Goal: Transaction & Acquisition: Purchase product/service

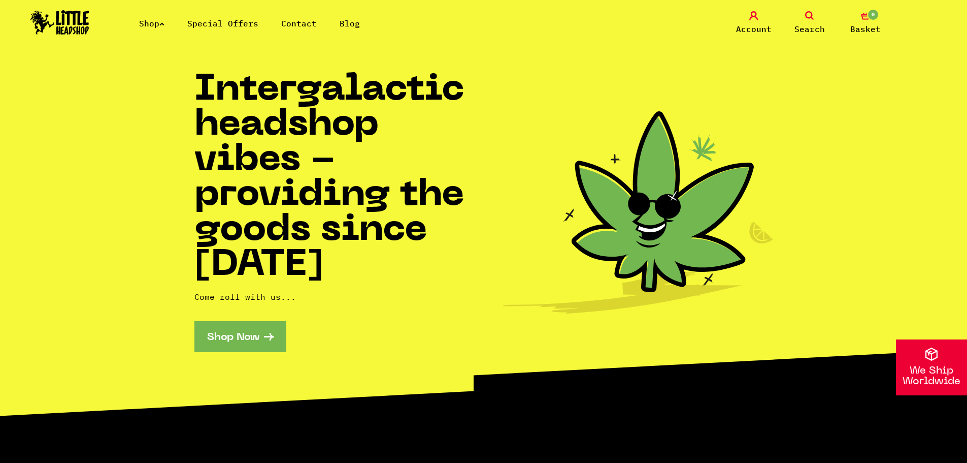
click at [154, 22] on link "Shop" at bounding box center [151, 23] width 25 height 10
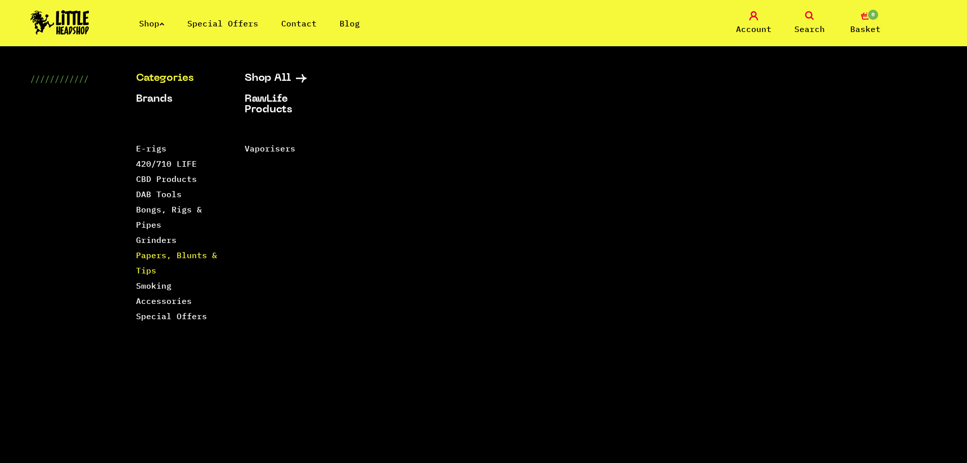
click at [149, 271] on link "Papers, Blunts & Tips" at bounding box center [176, 262] width 81 height 25
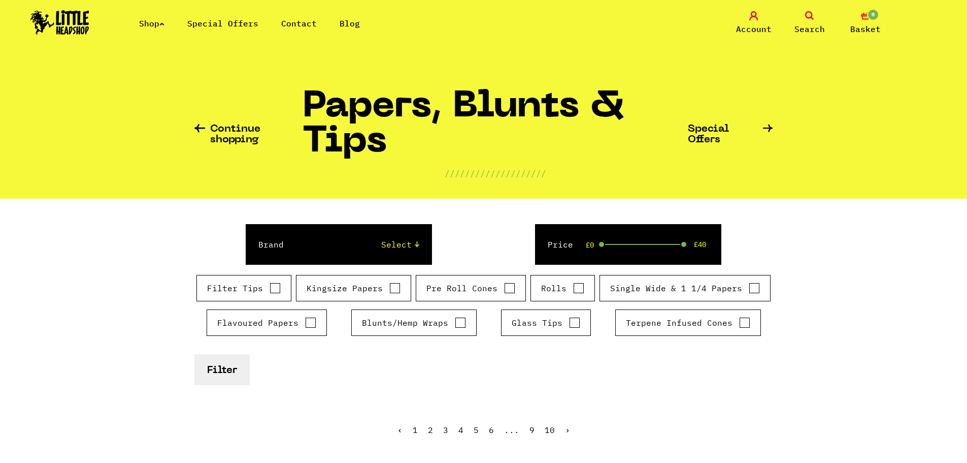
click at [571, 318] on input "Glass Tips" at bounding box center [574, 322] width 11 height 10
checkbox input "true"
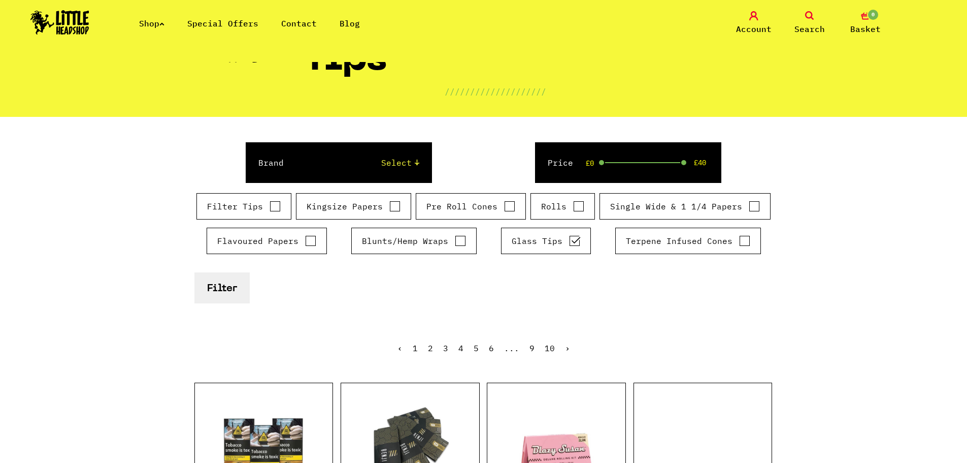
scroll to position [102, 0]
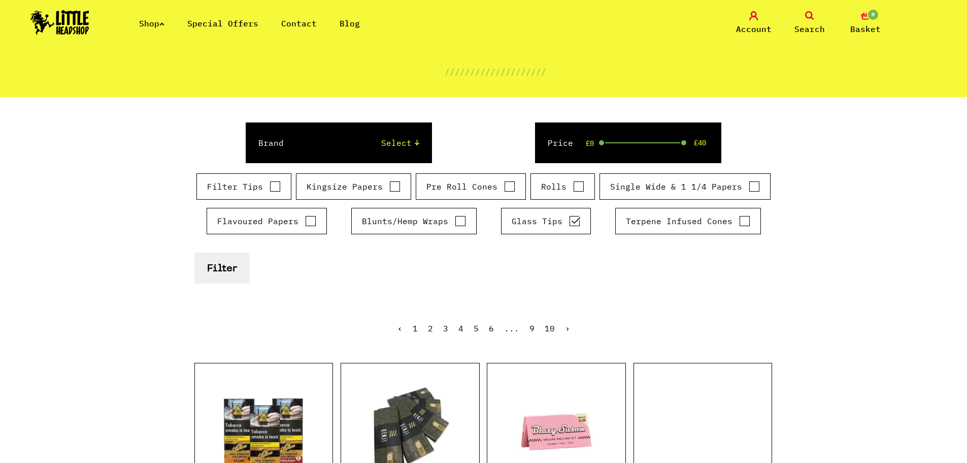
click at [226, 276] on button "Filter" at bounding box center [221, 267] width 55 height 31
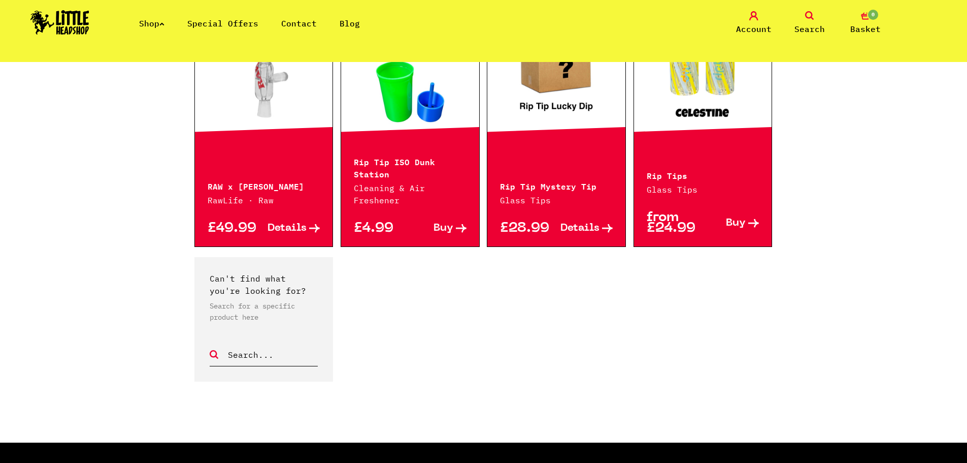
scroll to position [1015, 0]
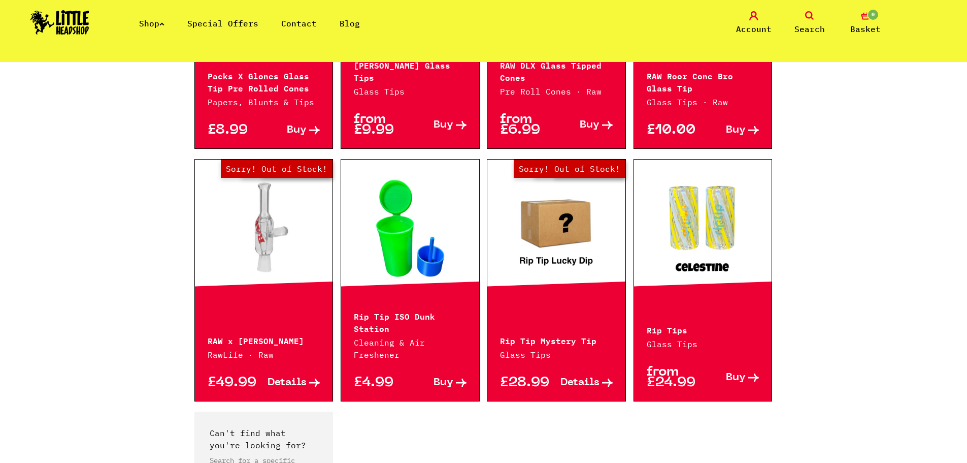
click at [712, 211] on link at bounding box center [703, 228] width 138 height 102
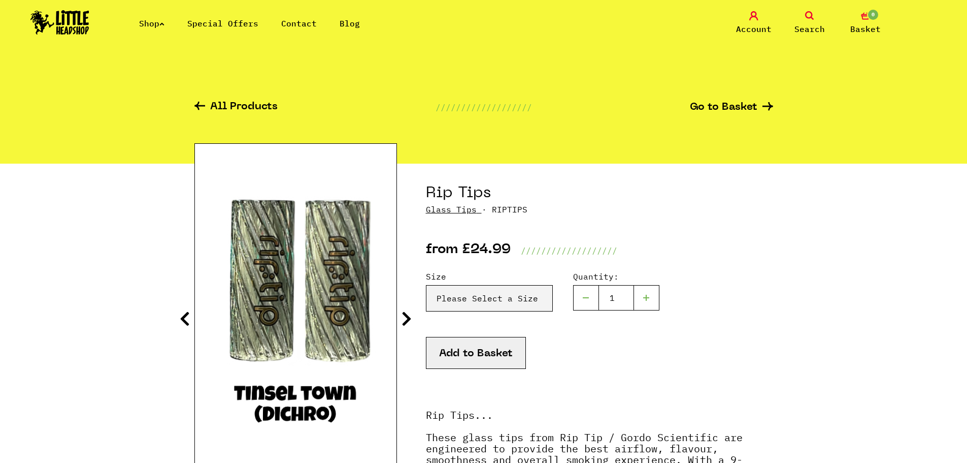
click at [406, 319] on icon at bounding box center [407, 318] width 10 height 16
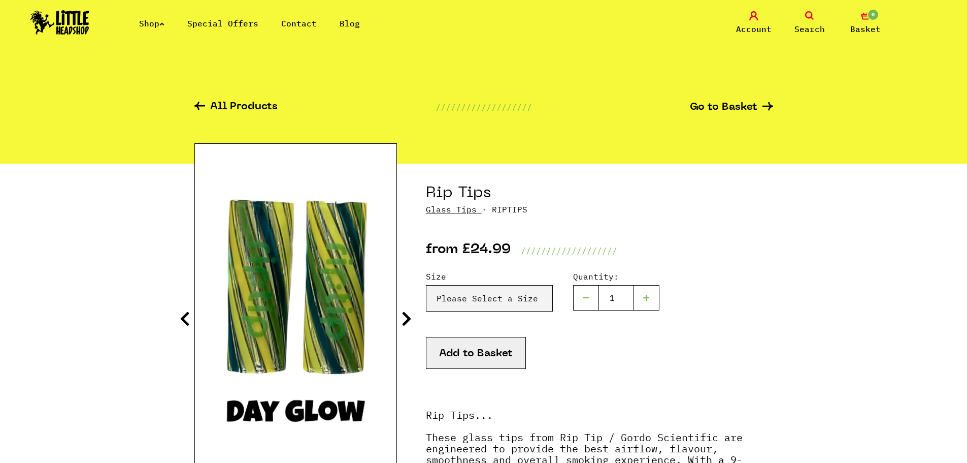
click at [406, 319] on icon at bounding box center [407, 318] width 10 height 16
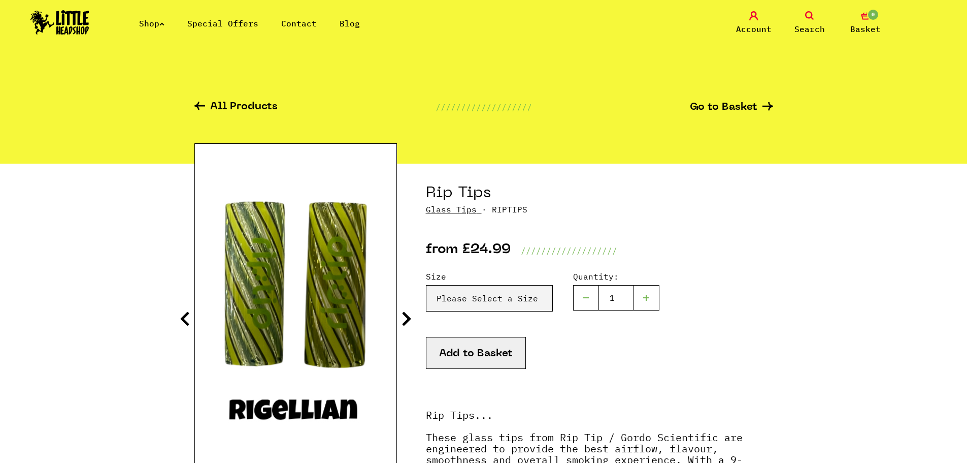
click at [406, 319] on icon at bounding box center [407, 318] width 10 height 16
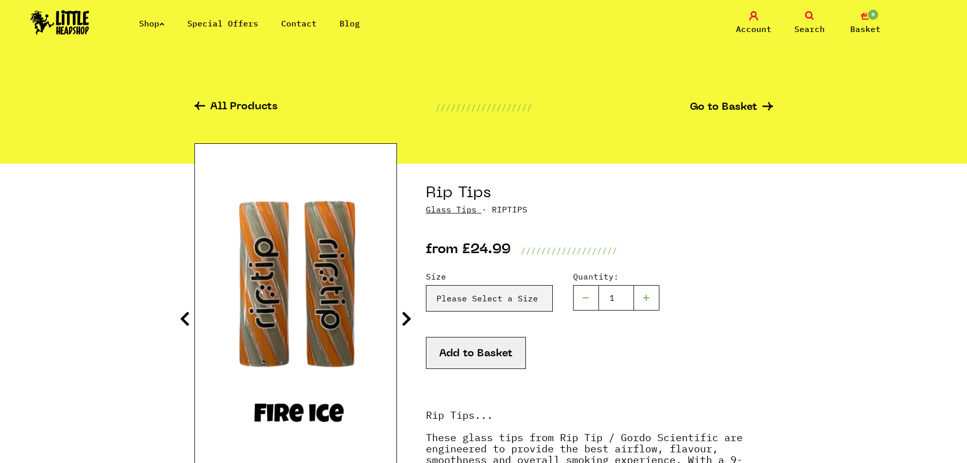
click at [406, 319] on icon at bounding box center [407, 318] width 10 height 16
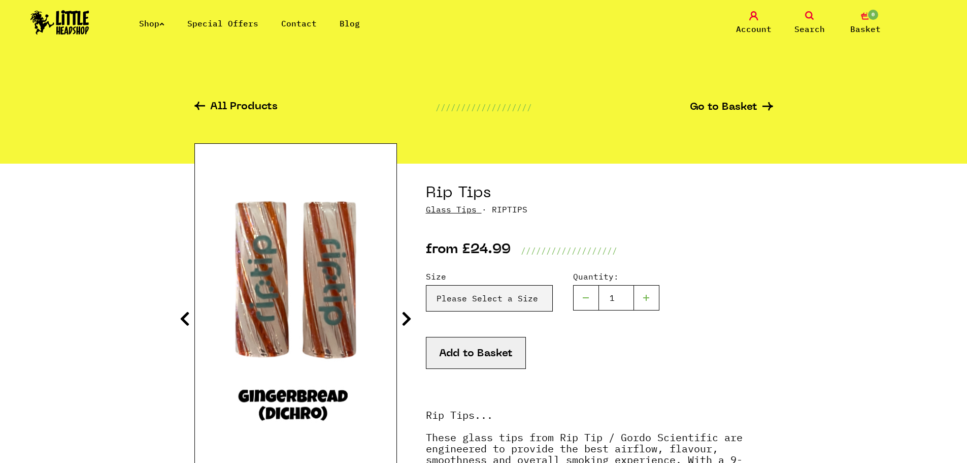
click at [406, 319] on icon at bounding box center [407, 318] width 10 height 16
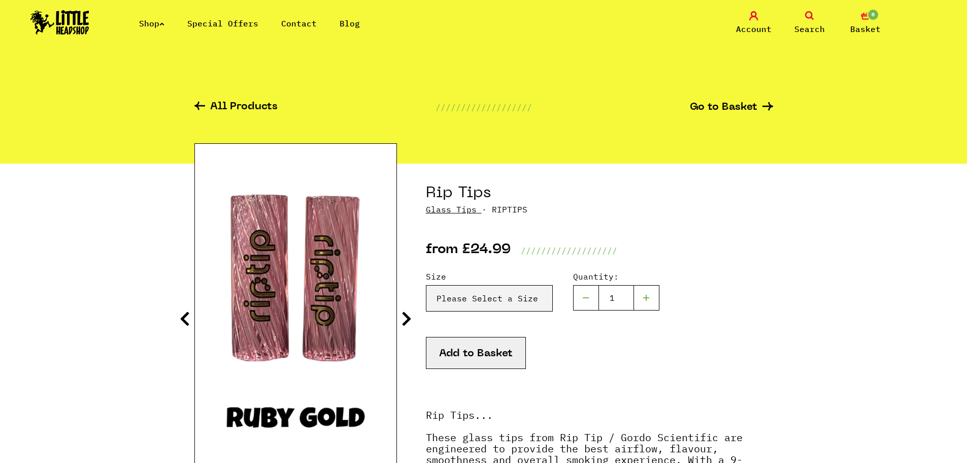
click at [406, 319] on icon at bounding box center [407, 318] width 10 height 16
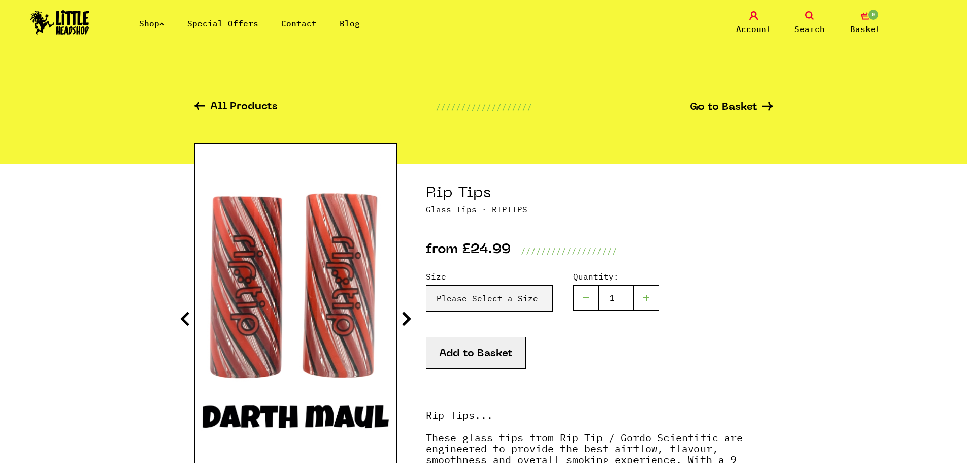
click at [406, 319] on icon at bounding box center [407, 318] width 10 height 16
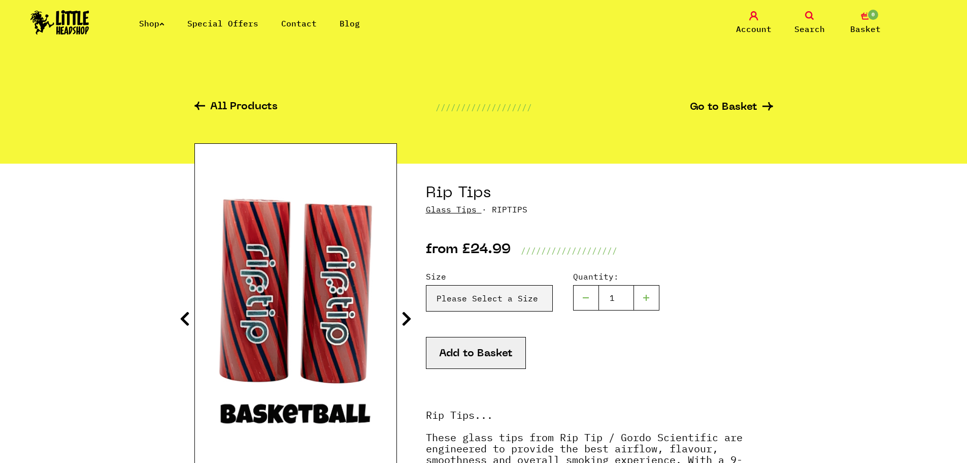
click at [187, 321] on icon at bounding box center [185, 318] width 10 height 16
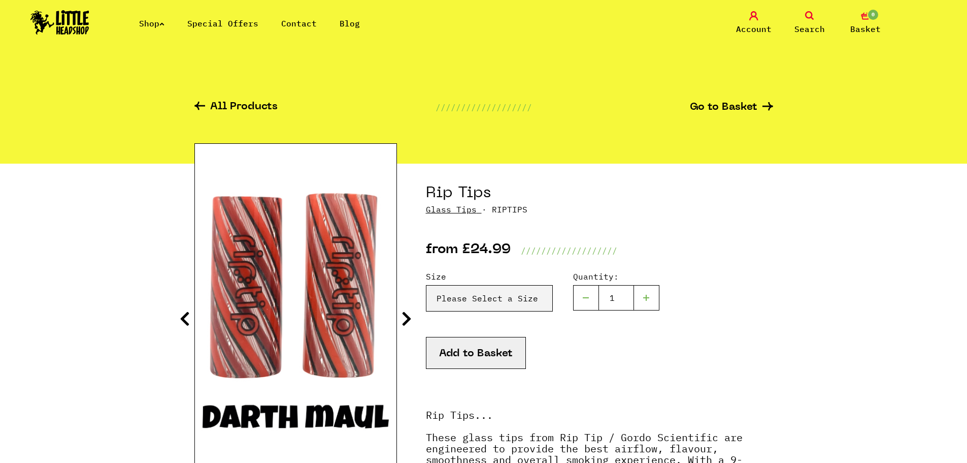
click at [405, 312] on icon at bounding box center [407, 318] width 10 height 16
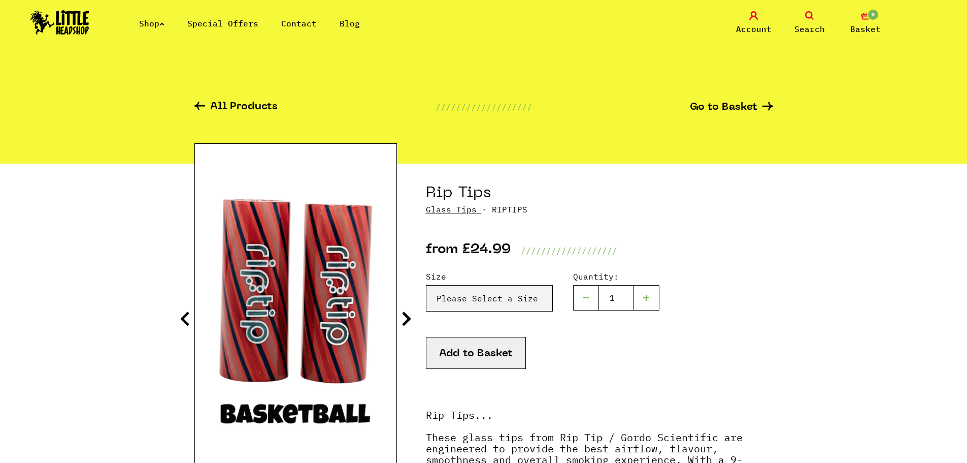
click at [405, 312] on icon at bounding box center [407, 318] width 10 height 16
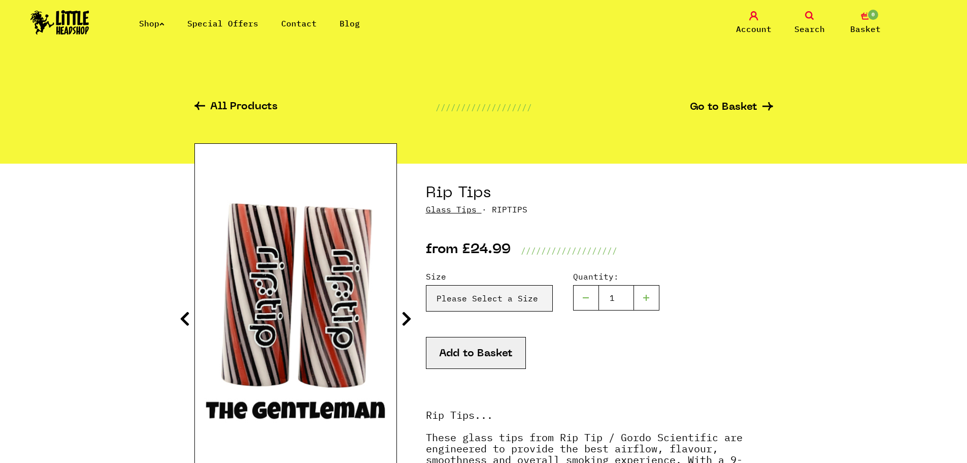
click at [405, 312] on icon at bounding box center [407, 318] width 10 height 16
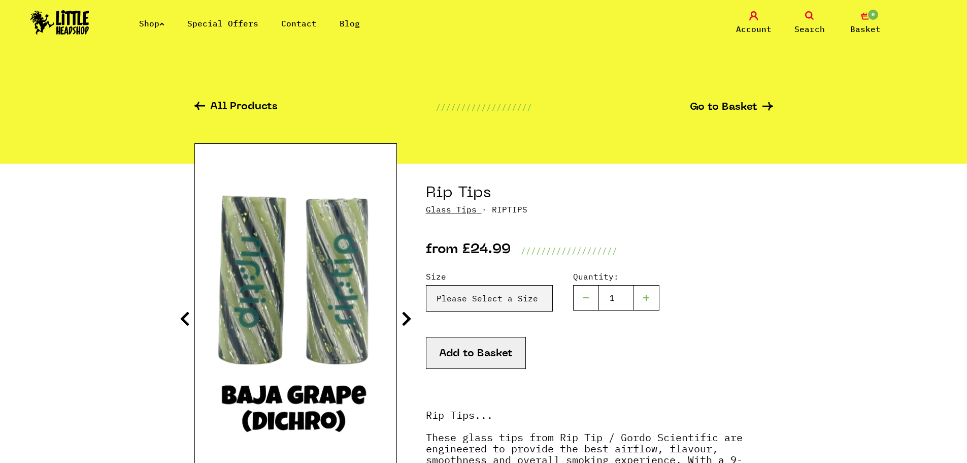
click at [405, 312] on icon at bounding box center [407, 318] width 10 height 16
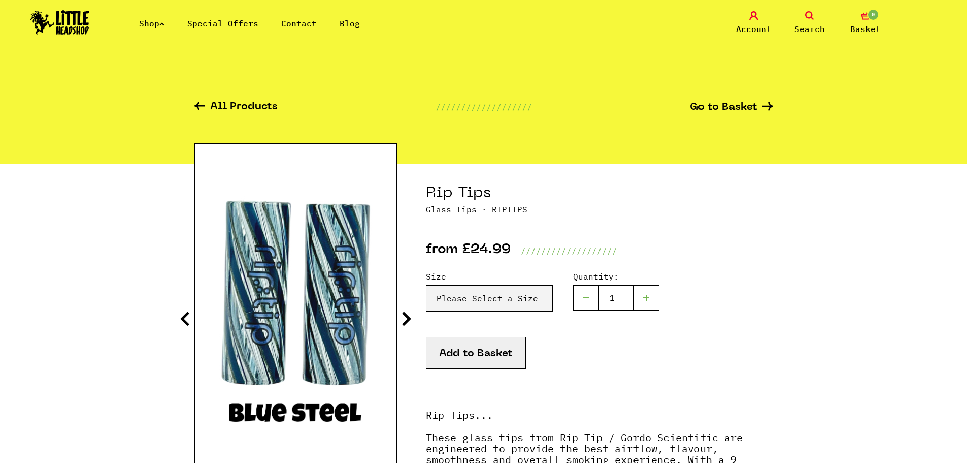
click at [188, 313] on icon at bounding box center [185, 318] width 10 height 16
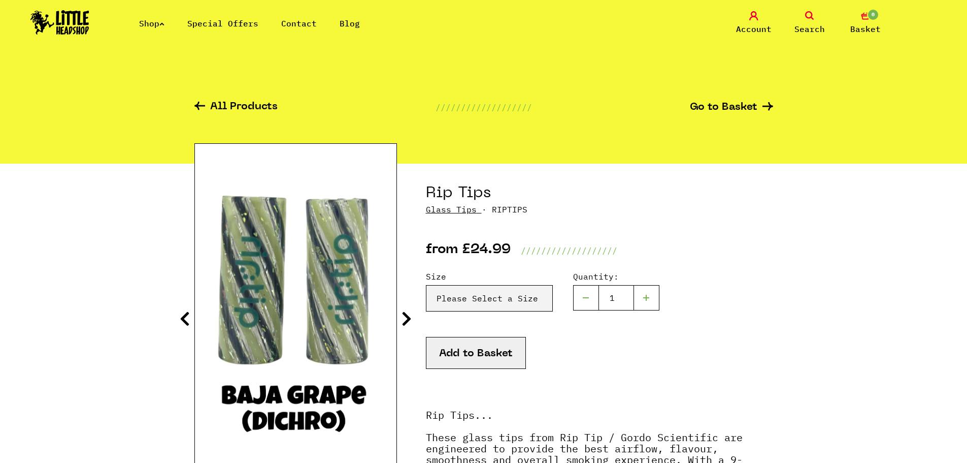
click at [408, 320] on icon at bounding box center [407, 318] width 10 height 16
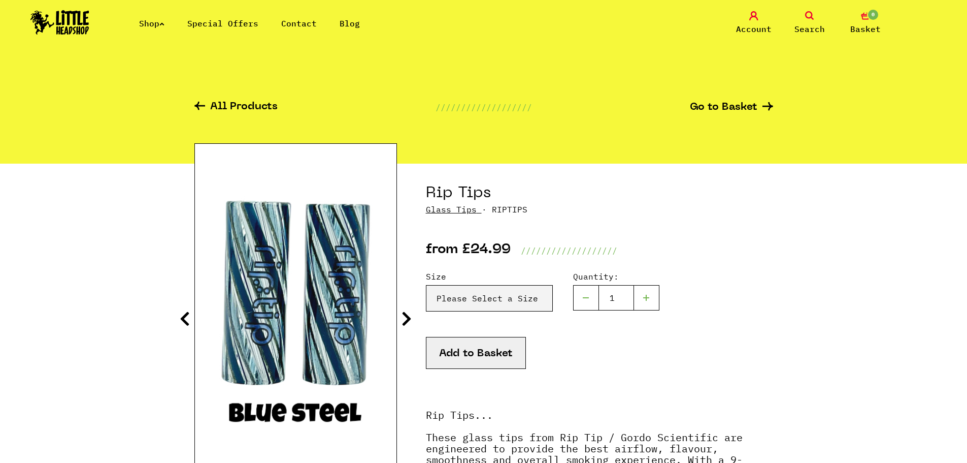
click at [408, 320] on icon at bounding box center [407, 318] width 10 height 16
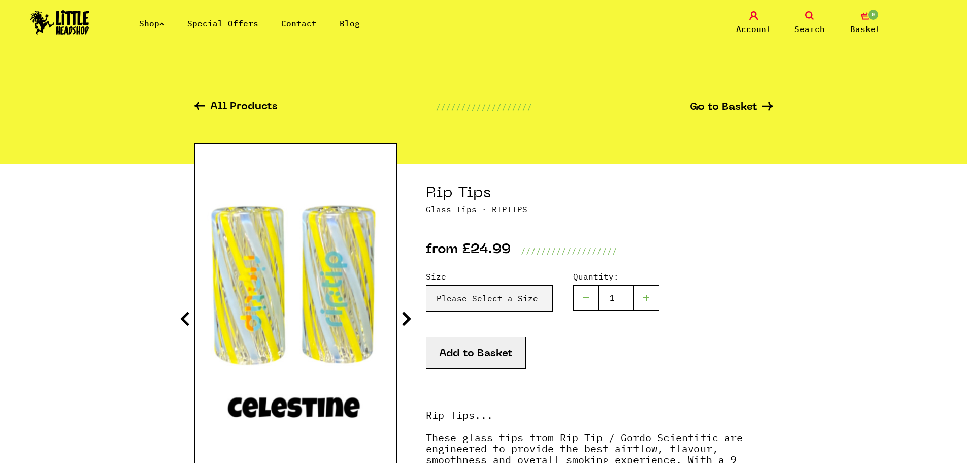
click at [408, 320] on icon at bounding box center [407, 318] width 10 height 16
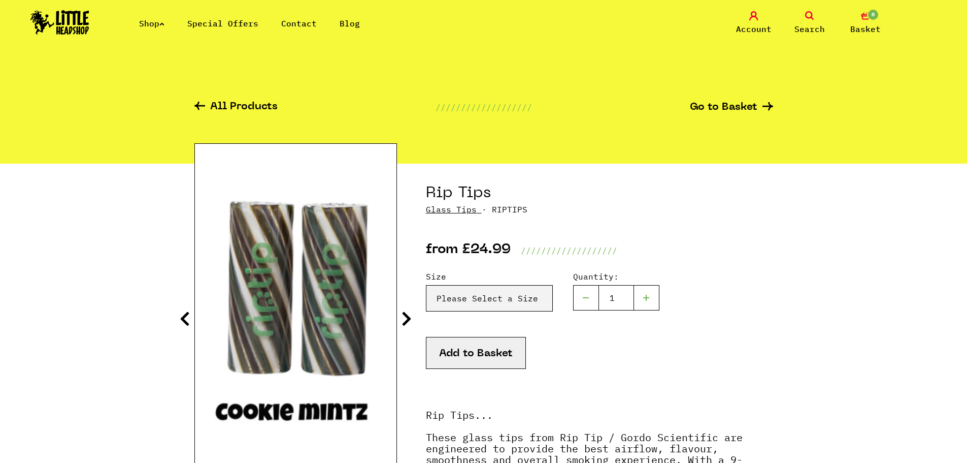
click at [408, 320] on icon at bounding box center [407, 318] width 10 height 16
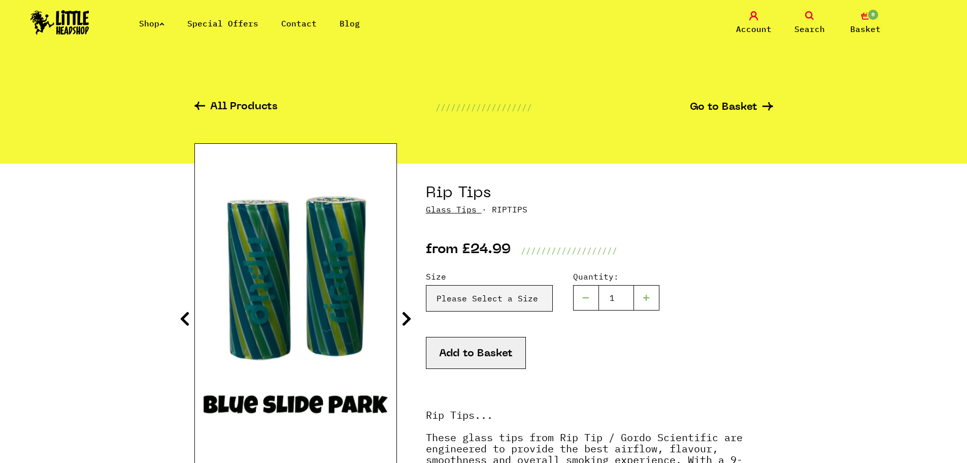
click at [408, 320] on icon at bounding box center [407, 318] width 10 height 16
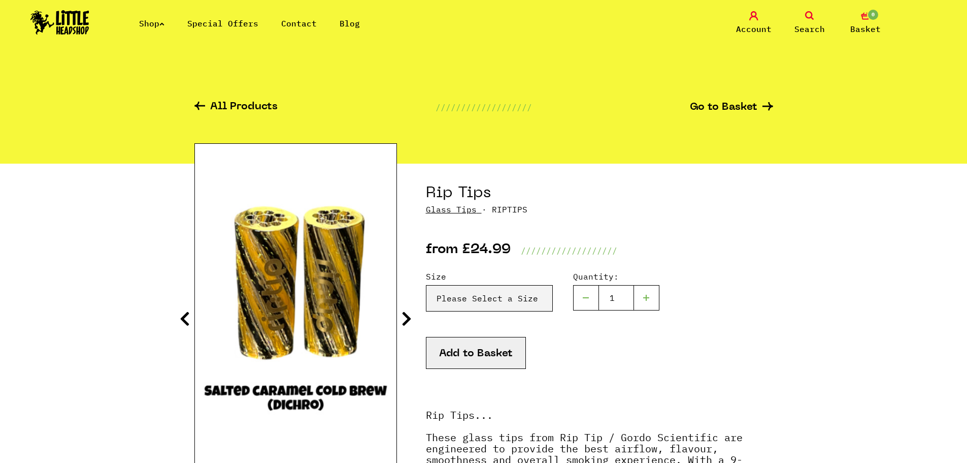
drag, startPoint x: 408, startPoint y: 320, endPoint x: 414, endPoint y: 319, distance: 5.8
click at [407, 315] on icon at bounding box center [407, 318] width 10 height 16
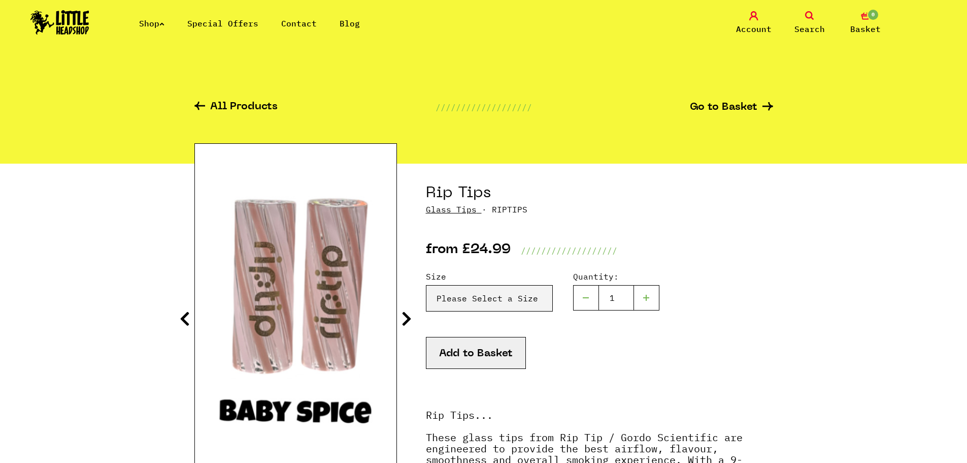
click at [407, 315] on icon at bounding box center [407, 318] width 10 height 16
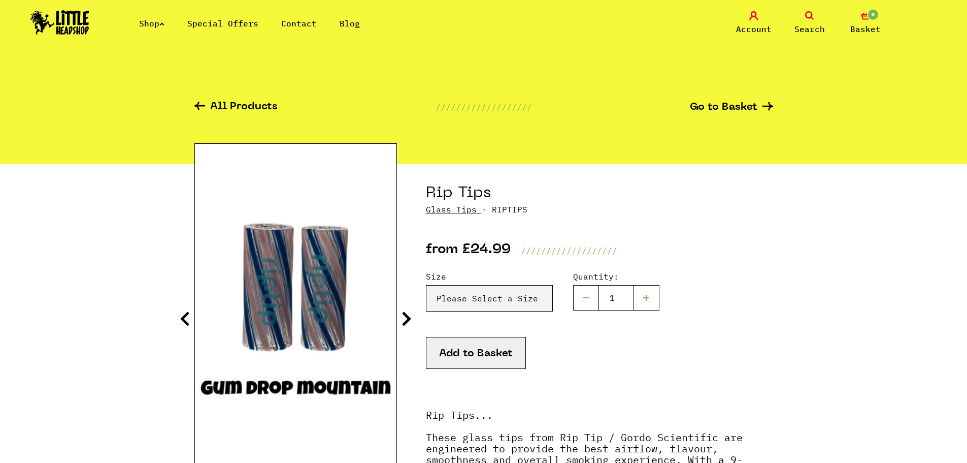
click at [407, 314] on icon at bounding box center [407, 318] width 10 height 16
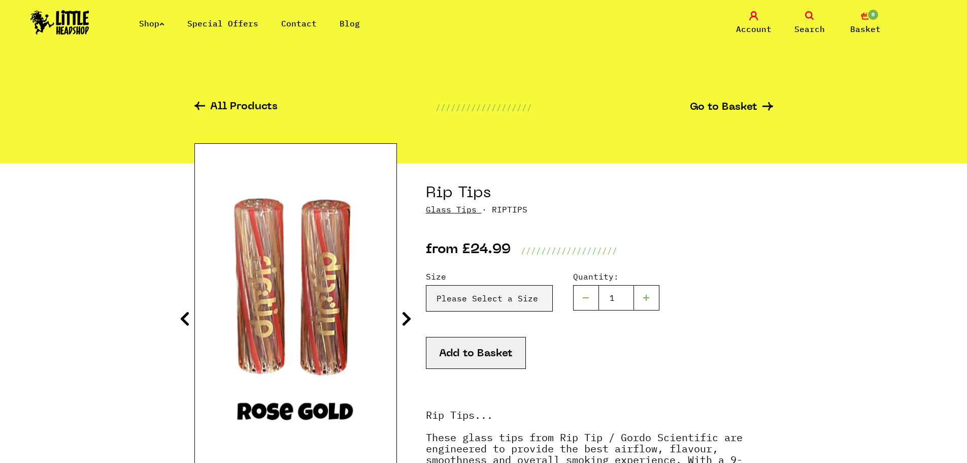
click at [407, 313] on icon at bounding box center [407, 318] width 10 height 16
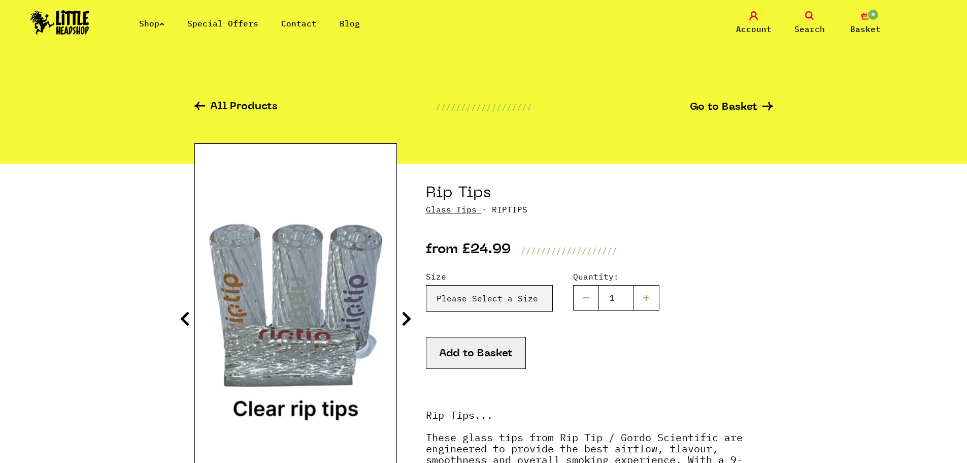
click at [407, 313] on icon at bounding box center [407, 318] width 10 height 16
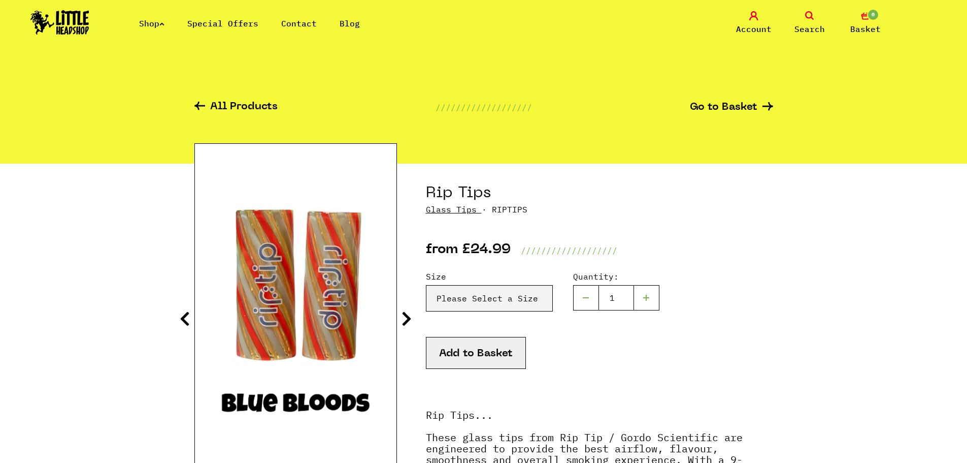
click at [407, 313] on icon at bounding box center [407, 318] width 10 height 16
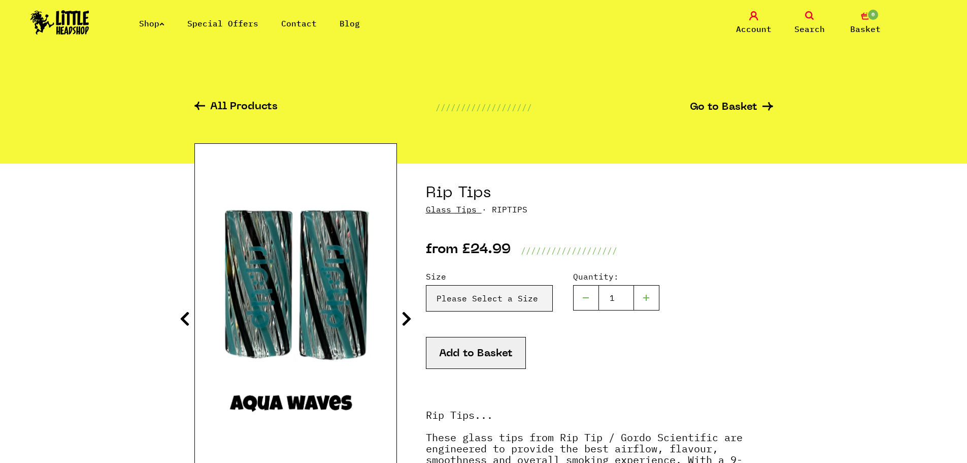
click at [407, 313] on icon at bounding box center [407, 318] width 10 height 16
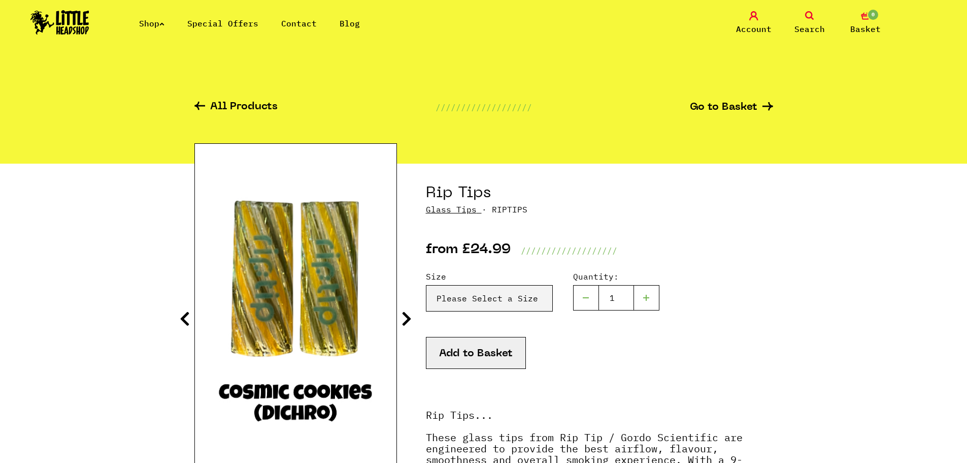
click at [407, 313] on icon at bounding box center [407, 318] width 10 height 16
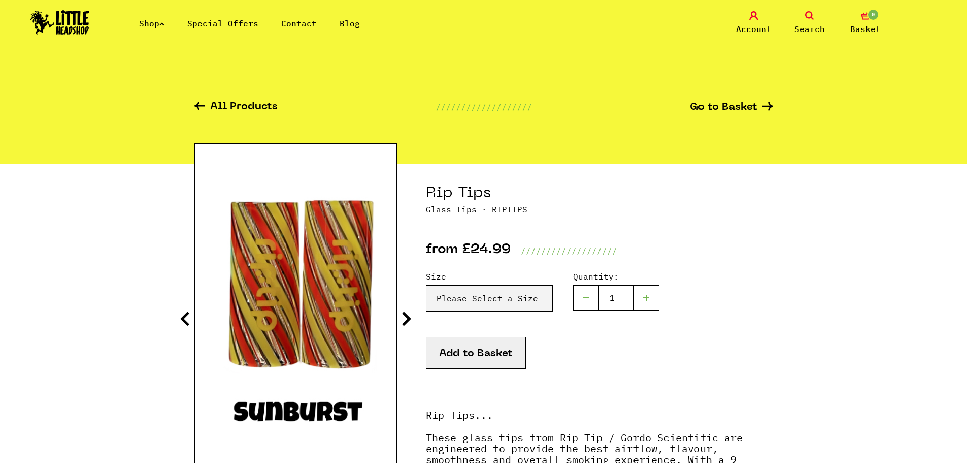
click at [409, 316] on icon at bounding box center [407, 318] width 10 height 16
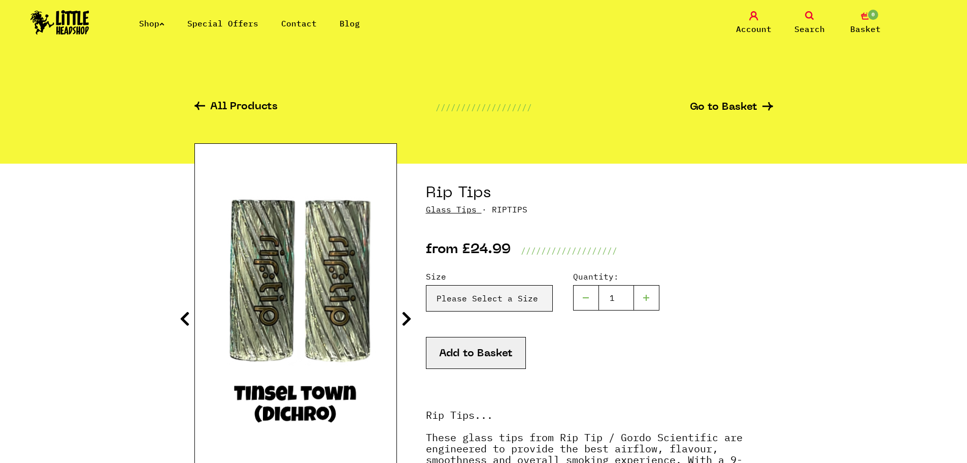
click at [409, 316] on icon at bounding box center [407, 318] width 10 height 16
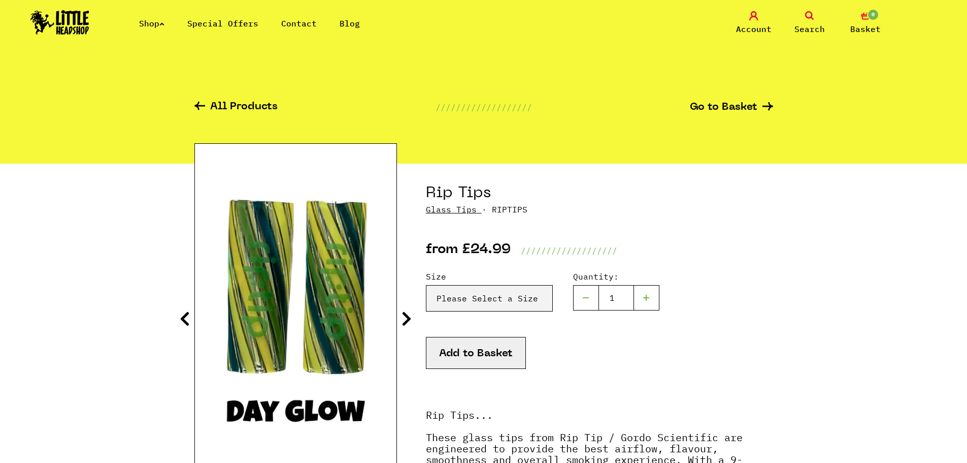
click at [409, 316] on icon at bounding box center [407, 318] width 10 height 16
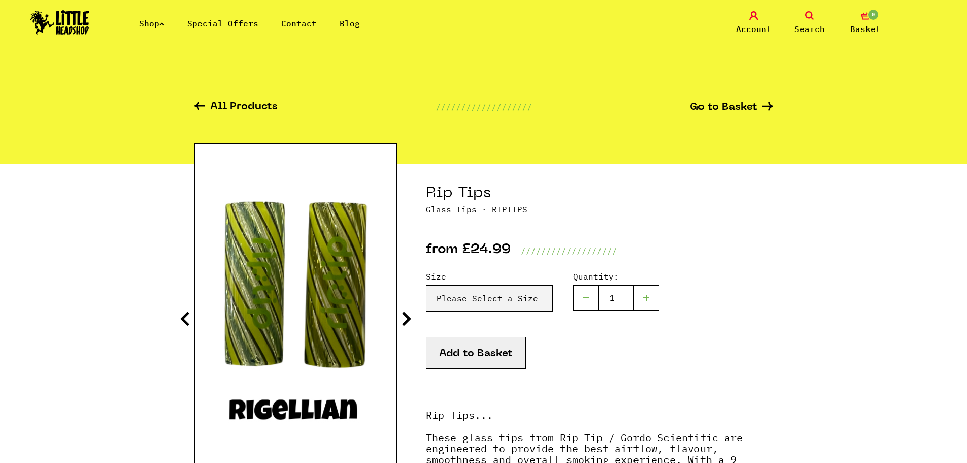
click at [409, 316] on icon at bounding box center [407, 318] width 10 height 16
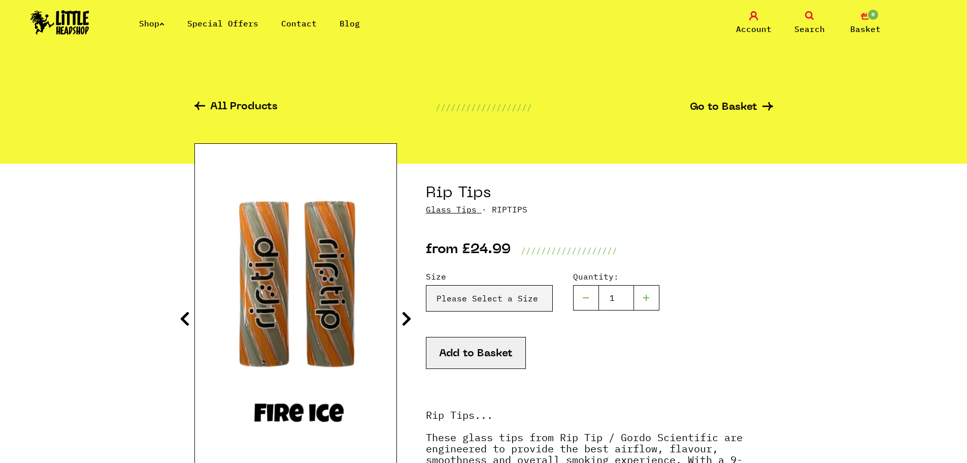
click at [409, 316] on icon at bounding box center [407, 318] width 10 height 16
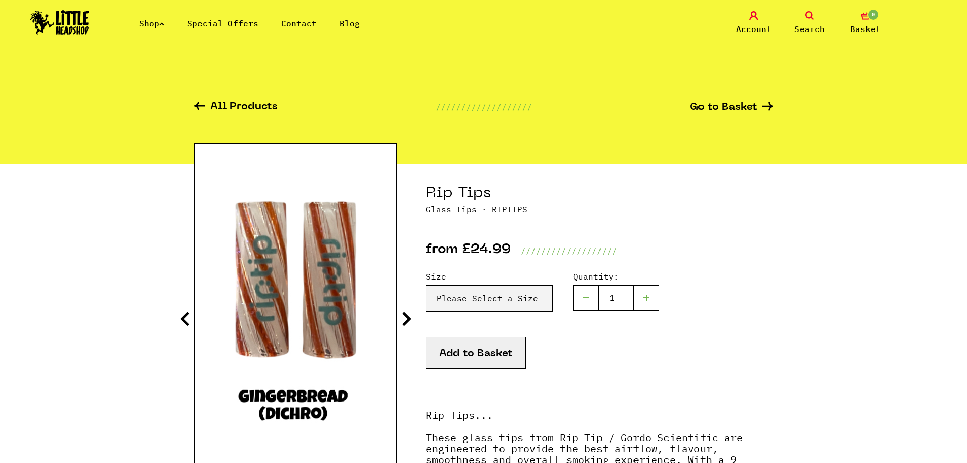
click at [409, 316] on icon at bounding box center [407, 318] width 10 height 16
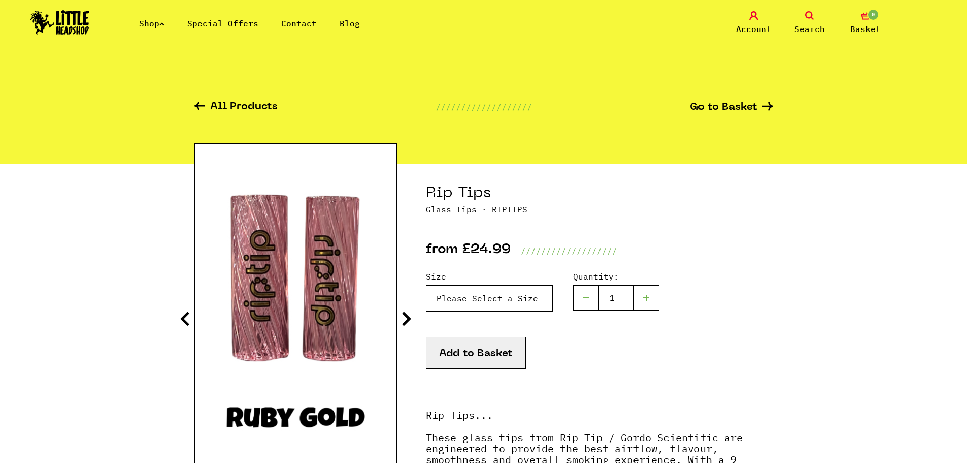
click at [483, 307] on select "Please Select a Size Size 7 - Clear - £24.99 Size 8 - Clear - £24.99 Size 8 - G…" at bounding box center [489, 298] width 127 height 26
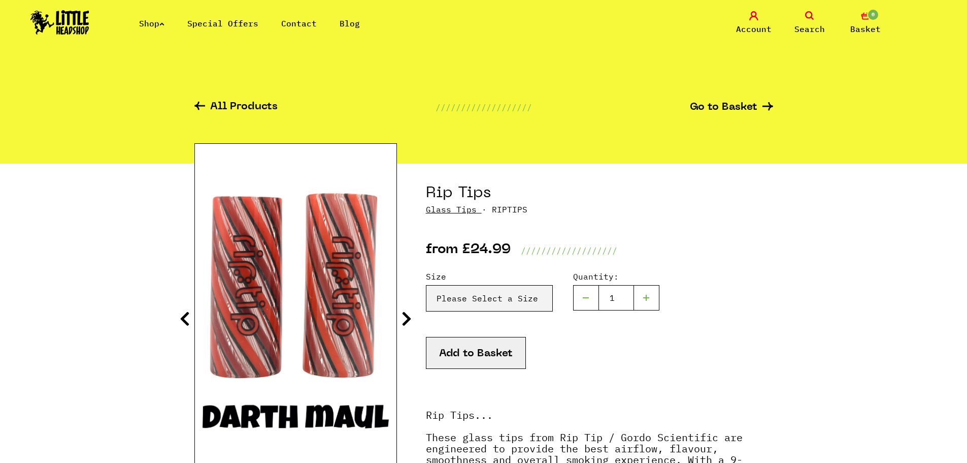
click at [406, 319] on icon at bounding box center [407, 318] width 10 height 16
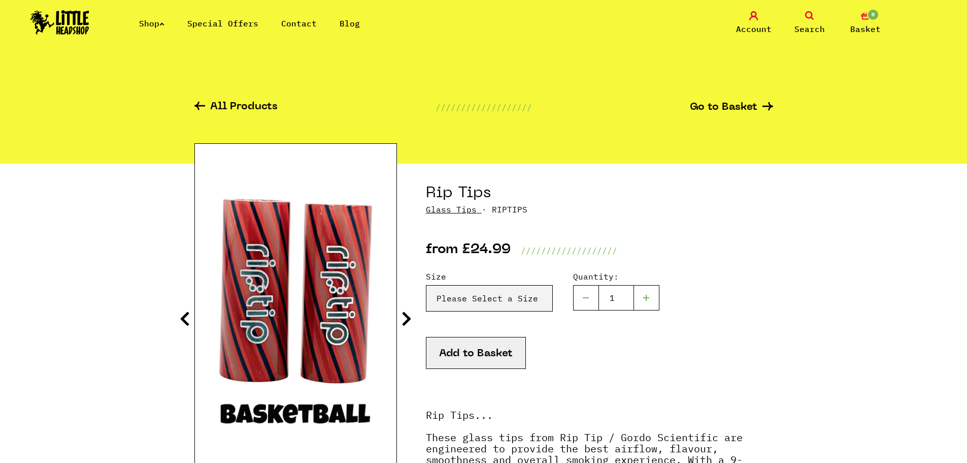
click at [406, 319] on icon at bounding box center [407, 318] width 10 height 16
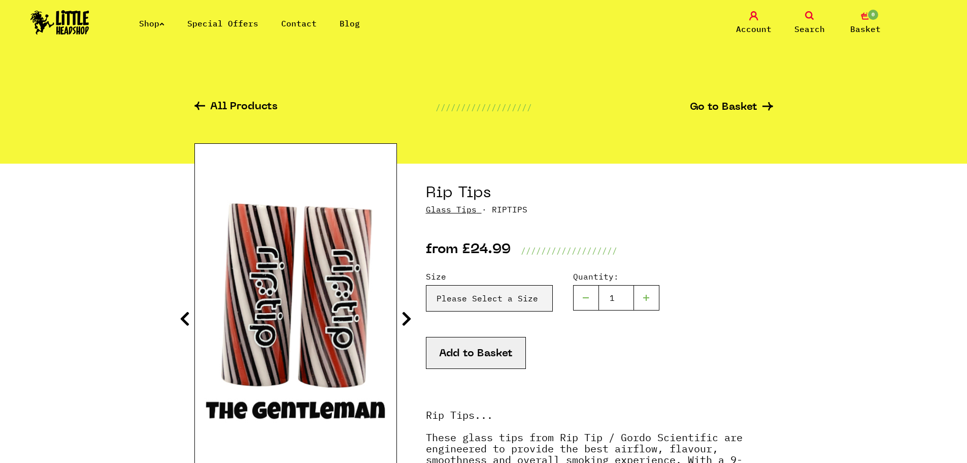
click at [406, 319] on icon at bounding box center [407, 318] width 10 height 16
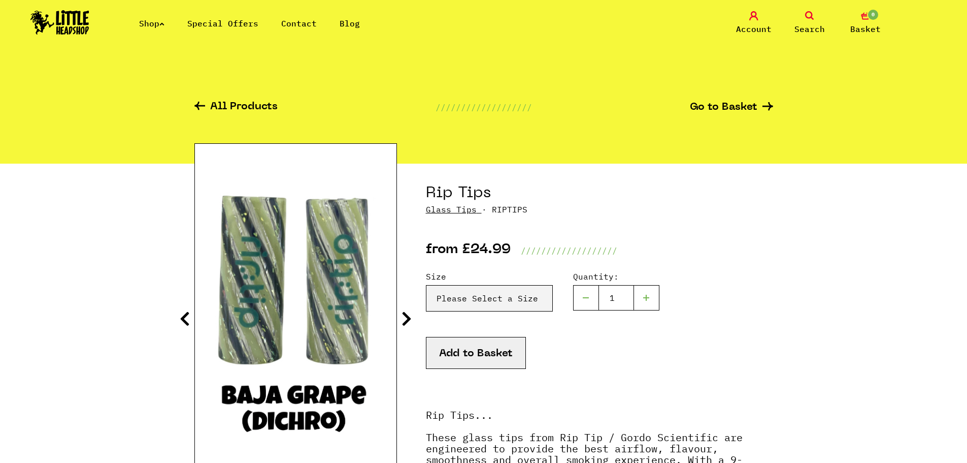
click at [406, 319] on icon at bounding box center [407, 318] width 10 height 16
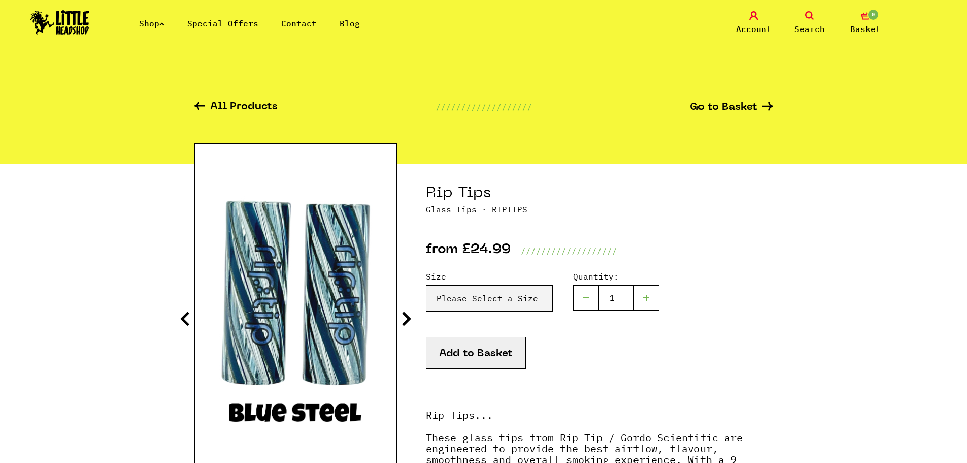
click at [406, 319] on icon at bounding box center [407, 318] width 10 height 16
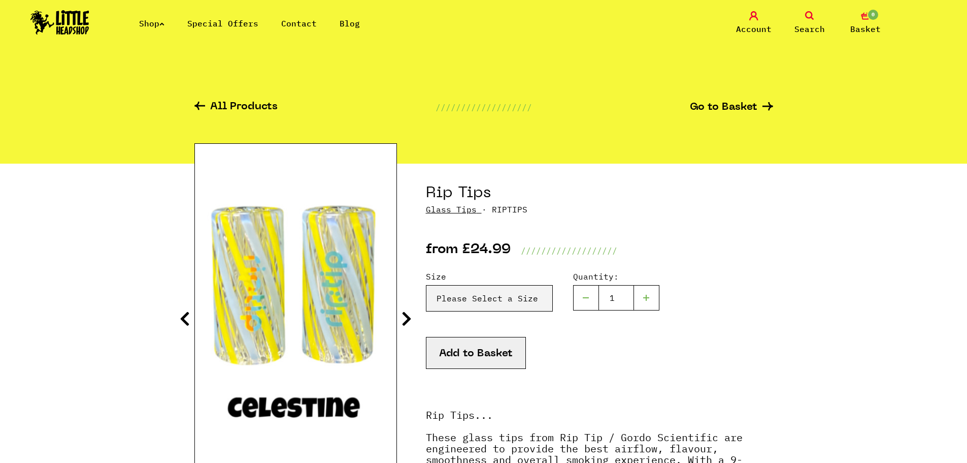
click at [406, 319] on icon at bounding box center [407, 318] width 10 height 16
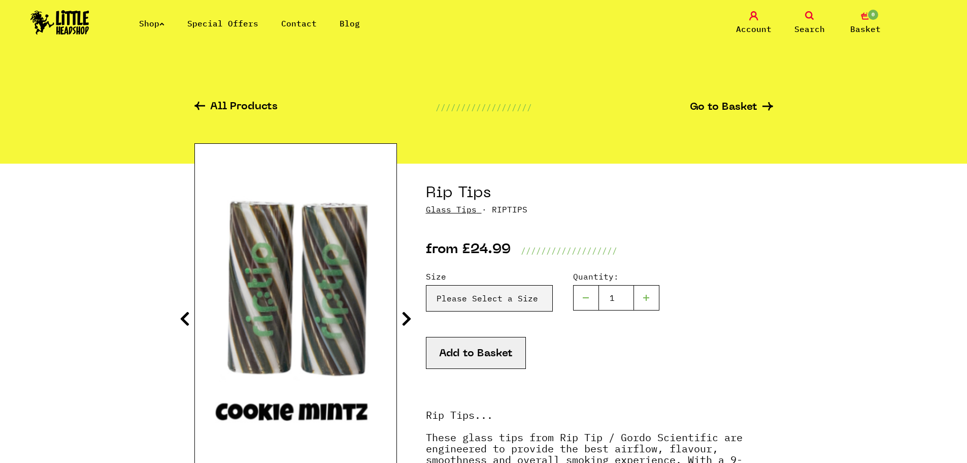
click at [406, 319] on icon at bounding box center [407, 318] width 10 height 16
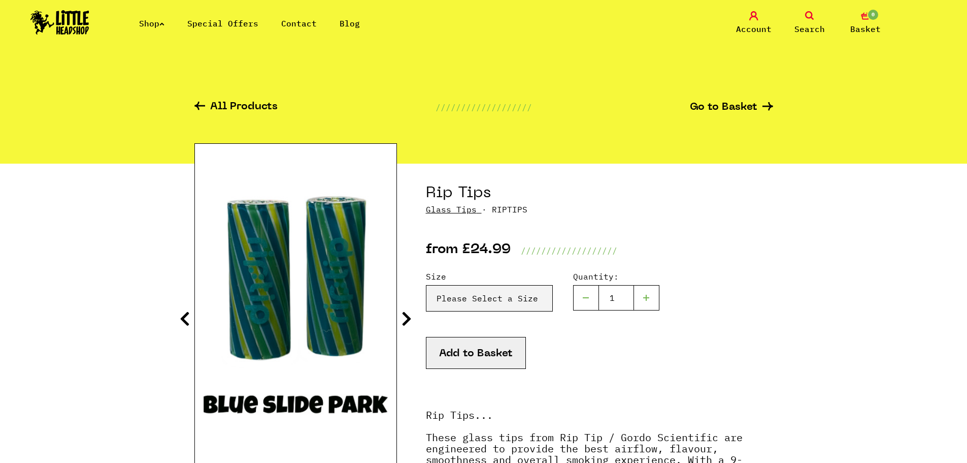
click at [406, 319] on icon at bounding box center [407, 318] width 10 height 16
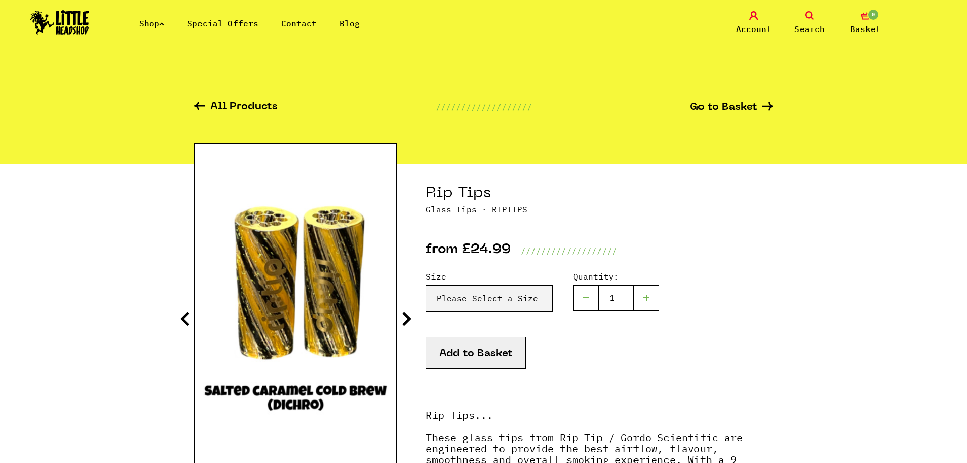
click at [406, 319] on icon at bounding box center [407, 318] width 10 height 16
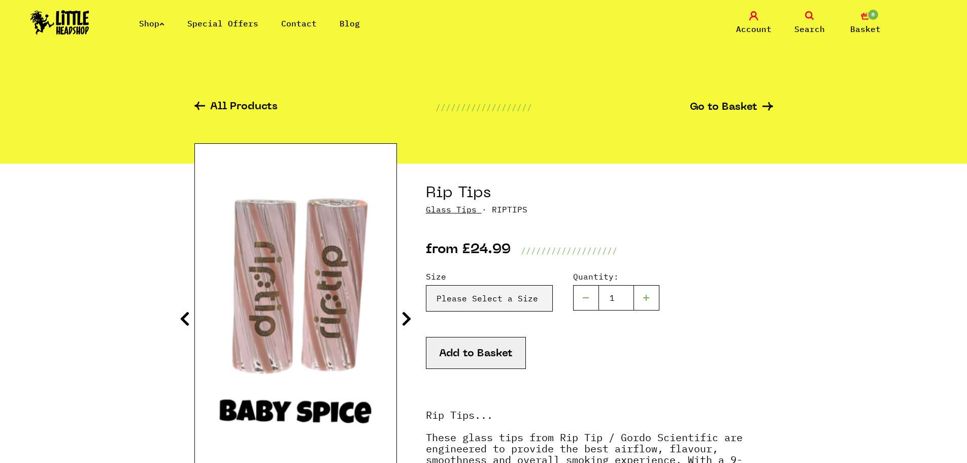
click at [406, 319] on icon at bounding box center [407, 318] width 10 height 16
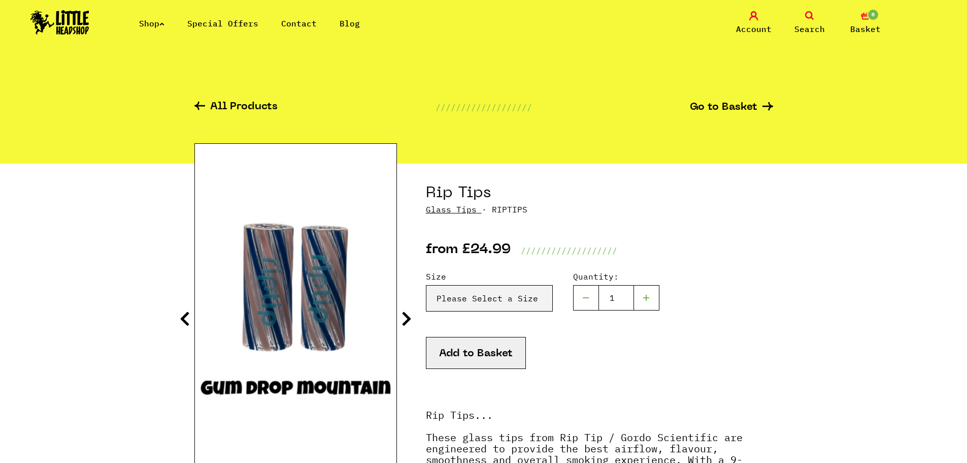
click at [406, 319] on icon at bounding box center [407, 318] width 10 height 16
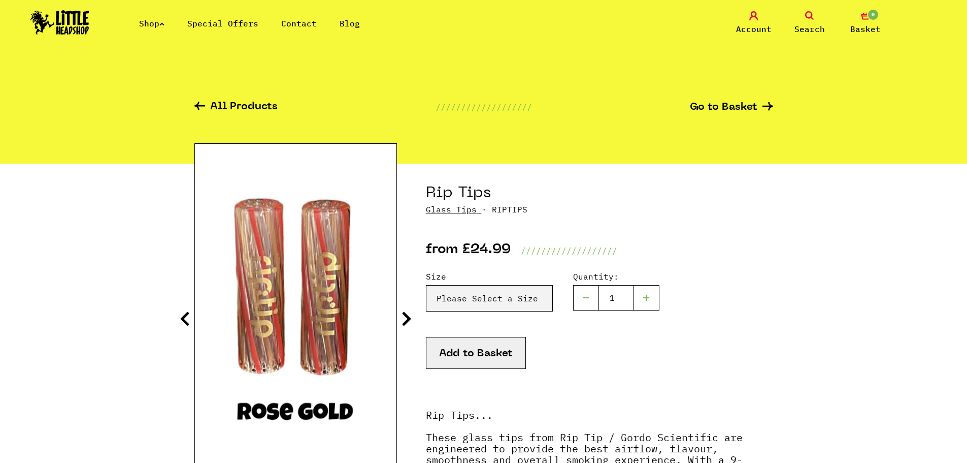
click at [406, 319] on icon at bounding box center [407, 318] width 10 height 16
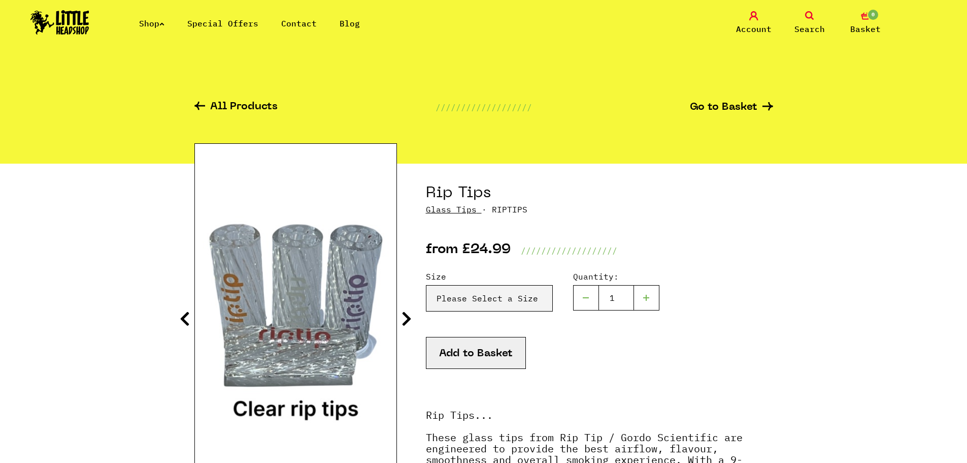
click at [406, 319] on icon at bounding box center [407, 318] width 10 height 16
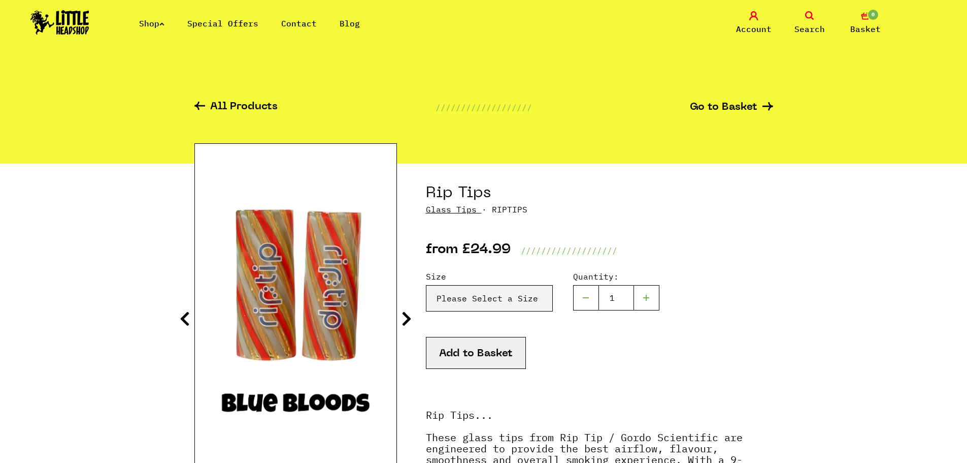
click at [406, 319] on icon at bounding box center [407, 318] width 10 height 16
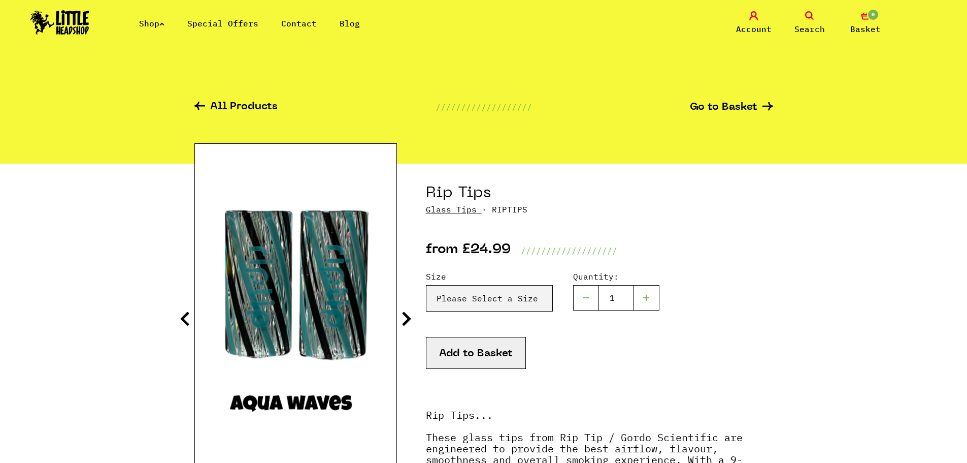
click at [406, 319] on icon at bounding box center [407, 318] width 10 height 16
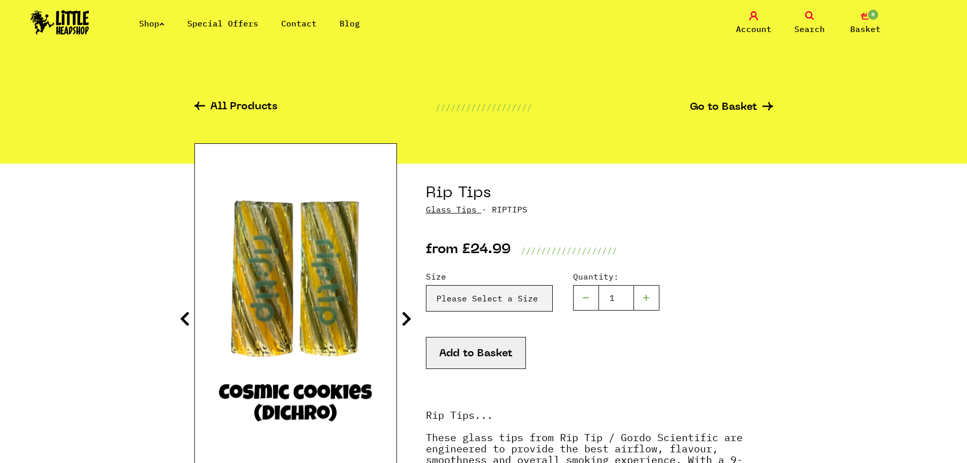
click at [406, 319] on icon at bounding box center [407, 318] width 10 height 16
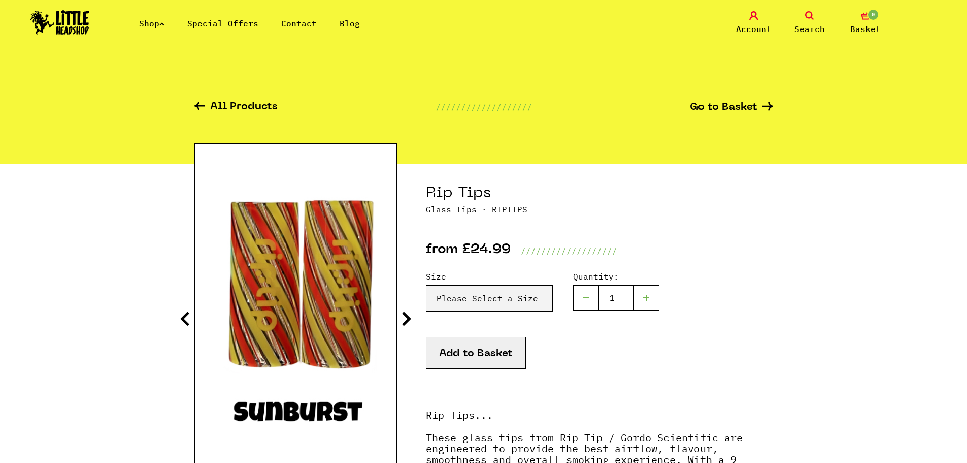
click at [181, 318] on icon at bounding box center [185, 318] width 10 height 16
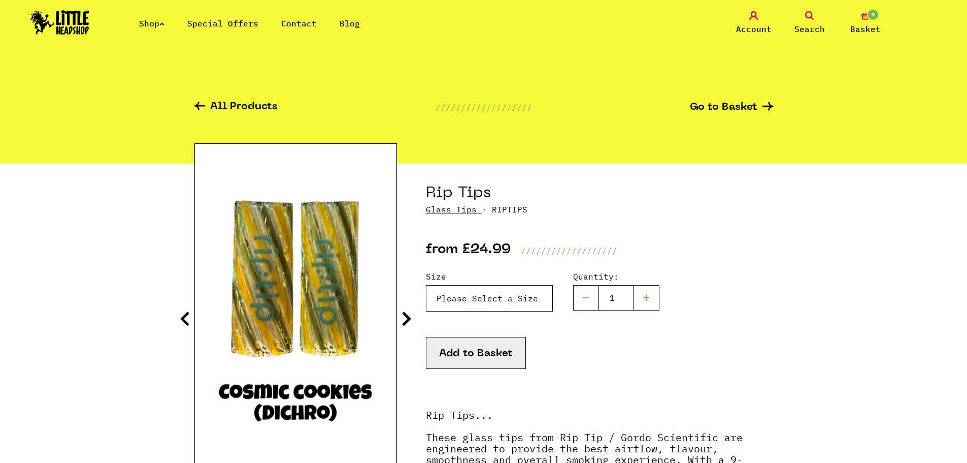
click at [449, 295] on select "Please Select a Size Size 7 - Clear - £24.99 Size 8 - Clear - £24.99 Size 8 - G…" at bounding box center [489, 298] width 127 height 26
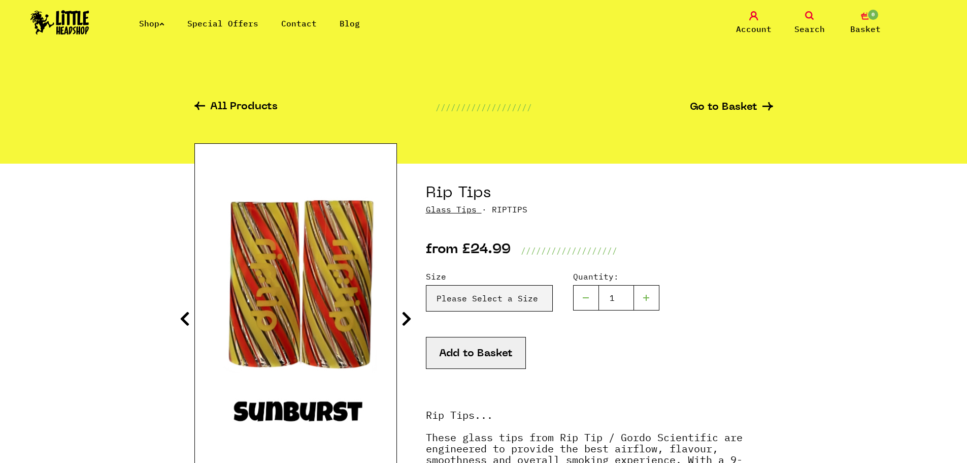
click at [149, 24] on link "Shop" at bounding box center [151, 23] width 25 height 10
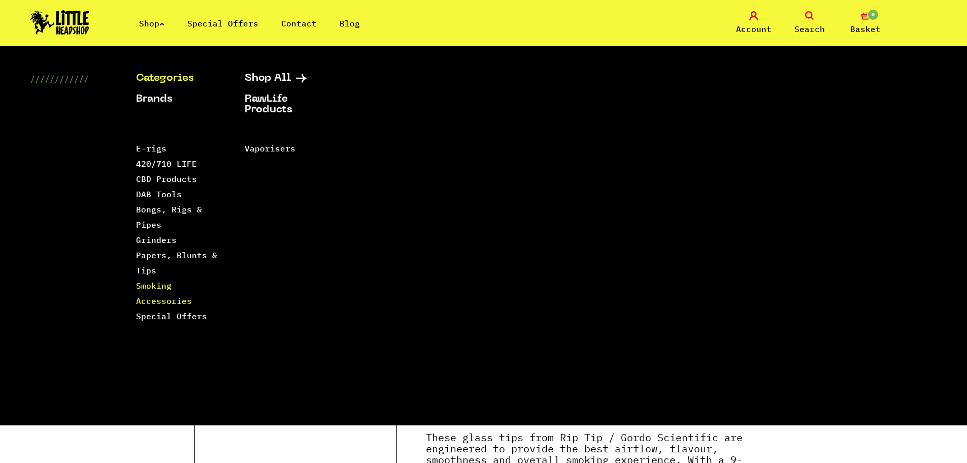
click at [157, 287] on link "Smoking Accessories" at bounding box center [164, 292] width 56 height 25
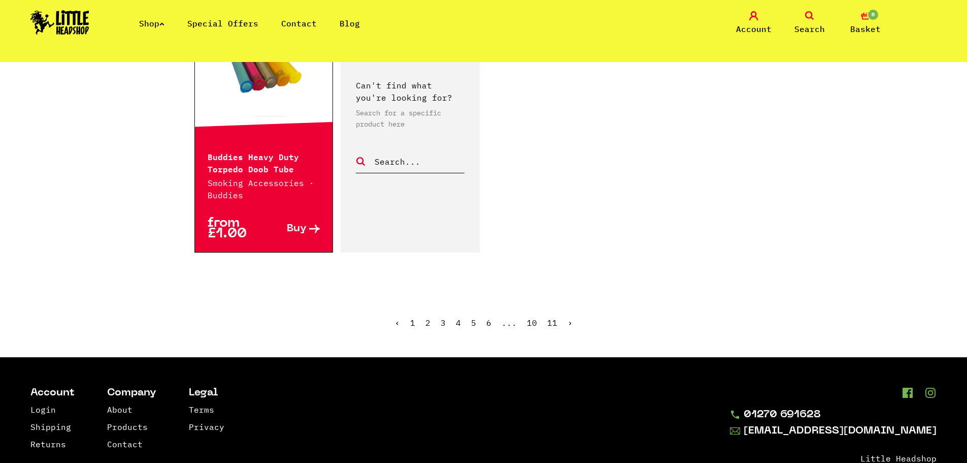
scroll to position [1828, 0]
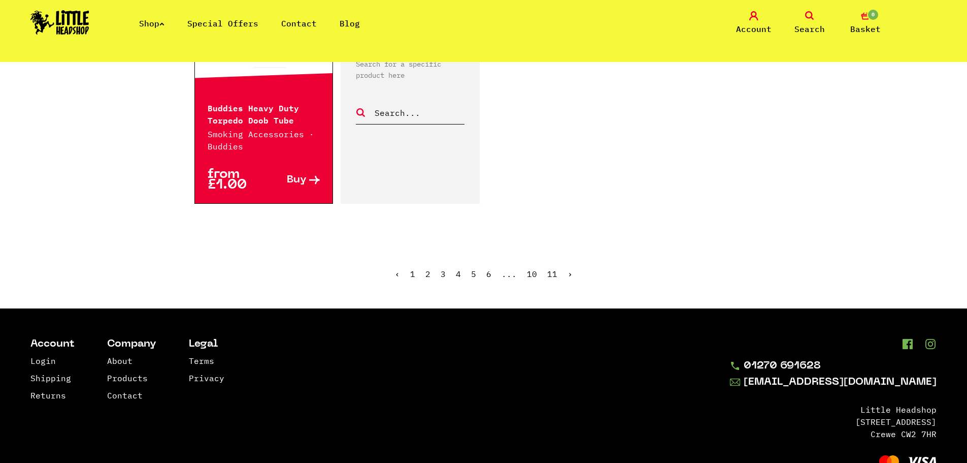
click at [430, 275] on link "2" at bounding box center [427, 274] width 5 height 10
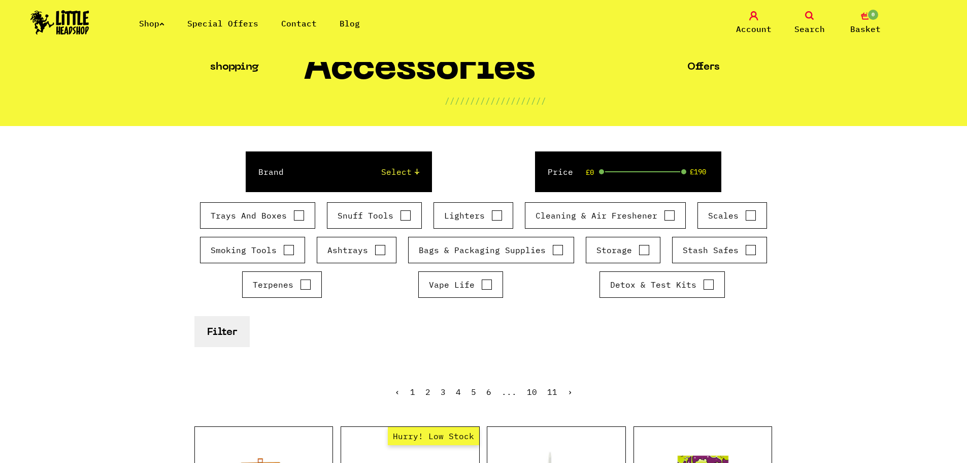
scroll to position [203, 0]
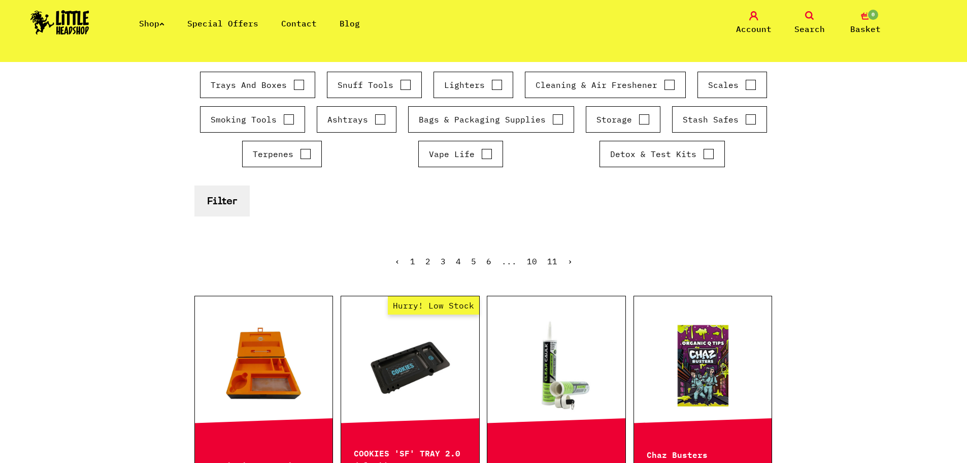
click at [748, 120] on input "Stash Safes" at bounding box center [750, 119] width 11 height 10
checkbox input "true"
click at [639, 117] on input "Storage" at bounding box center [644, 119] width 11 height 10
checkbox input "true"
click at [299, 84] on input "Trays And Boxes" at bounding box center [298, 85] width 11 height 10
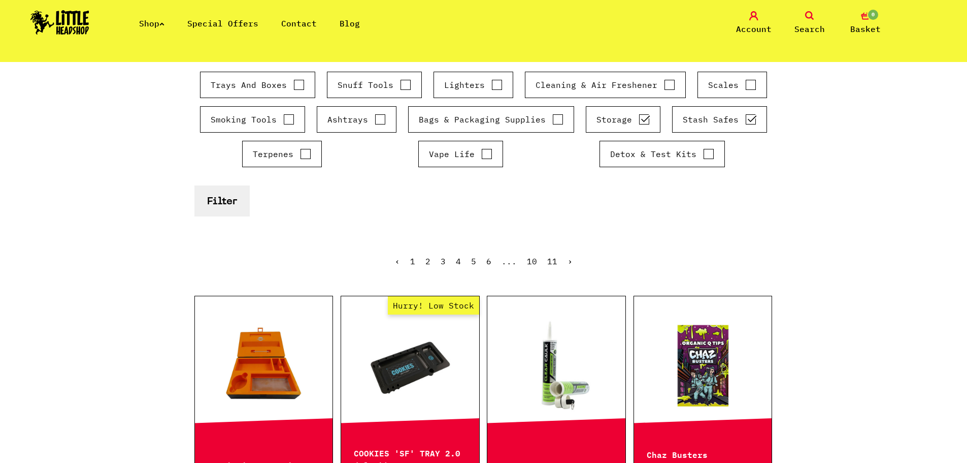
checkbox input "true"
click at [488, 87] on label "Lighters" at bounding box center [473, 85] width 58 height 12
click at [491, 87] on input "Lighters" at bounding box center [496, 85] width 11 height 10
checkbox input "true"
click at [218, 201] on button "Filter" at bounding box center [221, 200] width 55 height 31
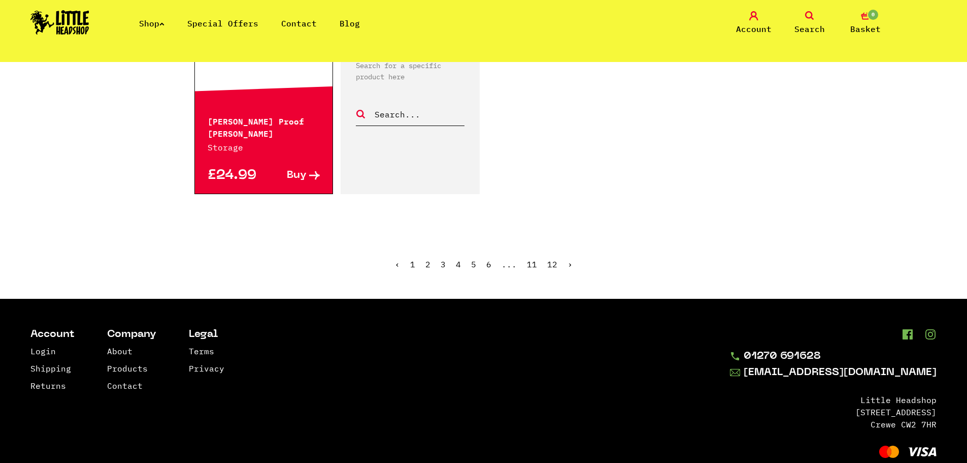
scroll to position [1828, 0]
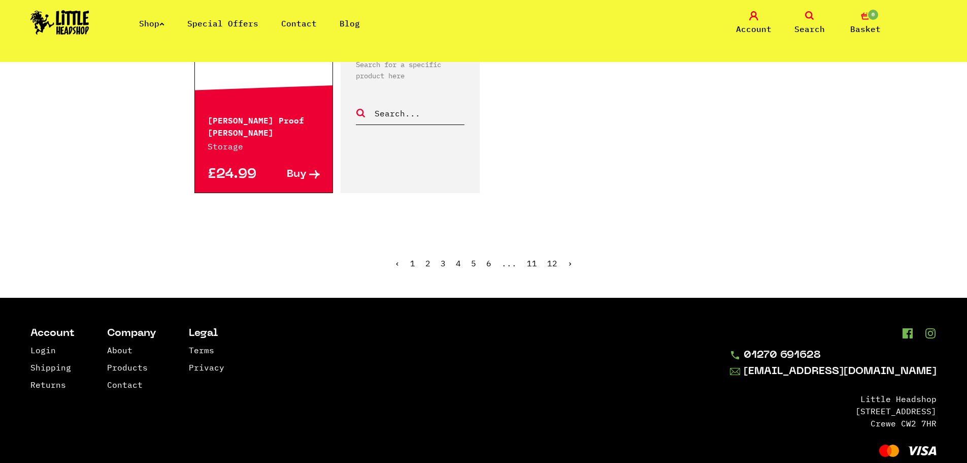
click at [428, 260] on link "2" at bounding box center [427, 263] width 5 height 10
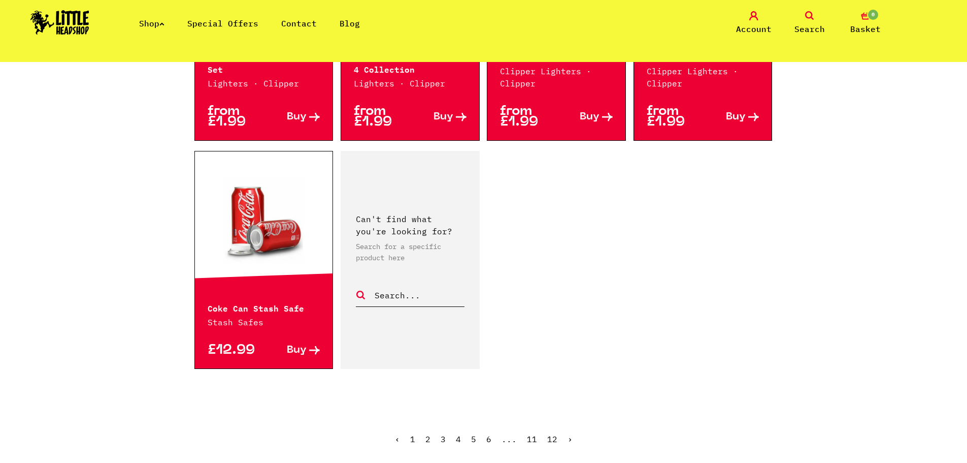
scroll to position [1675, 0]
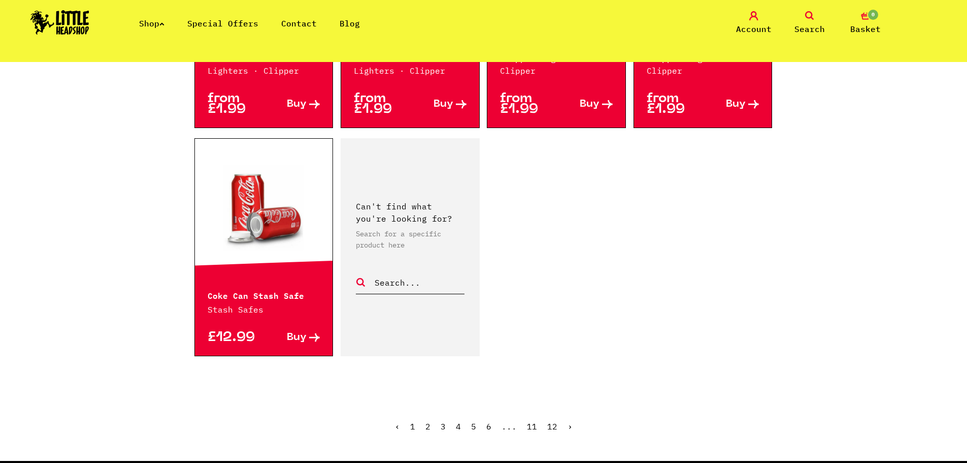
click at [444, 426] on link "3" at bounding box center [443, 426] width 5 height 10
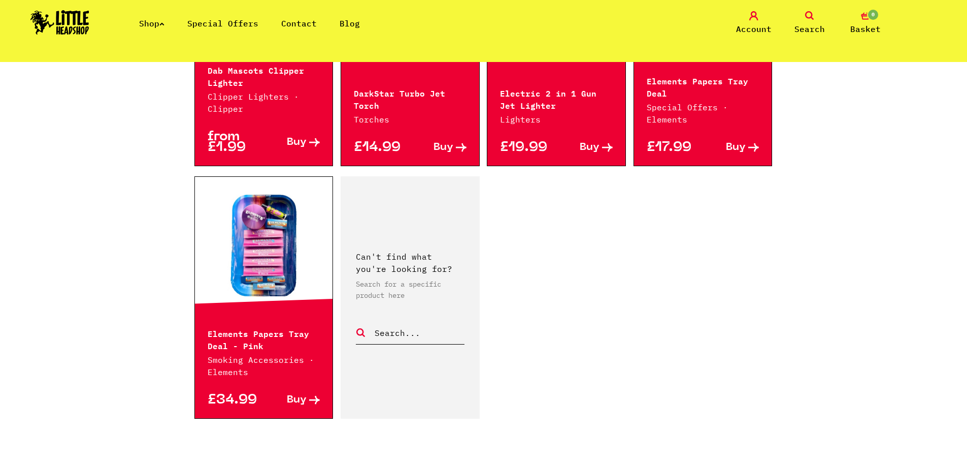
scroll to position [1777, 0]
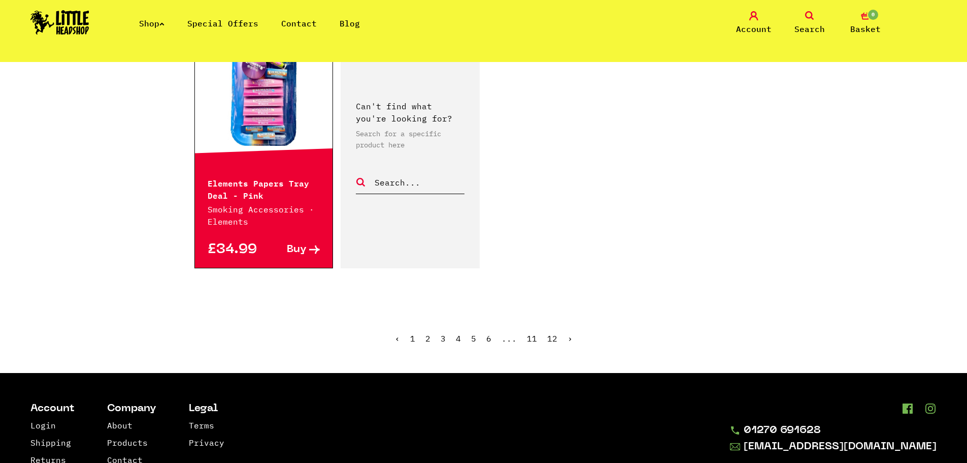
click at [458, 333] on link "4" at bounding box center [458, 338] width 5 height 10
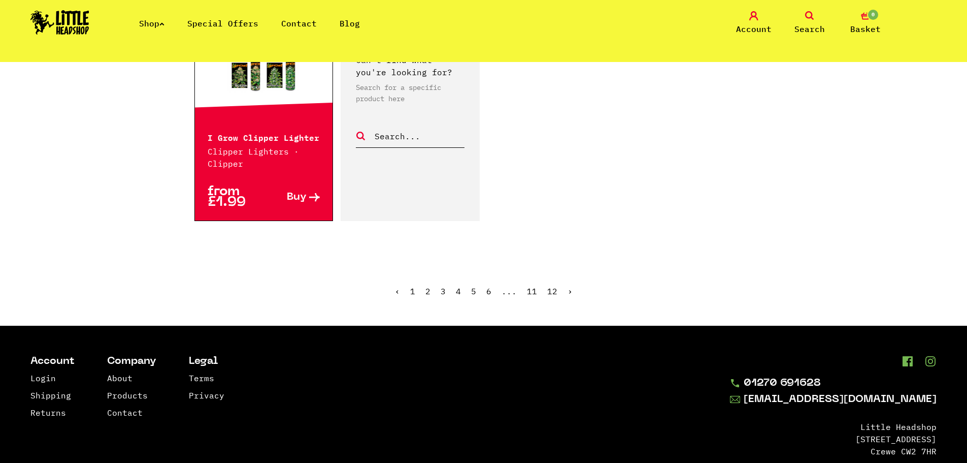
scroll to position [1422, 0]
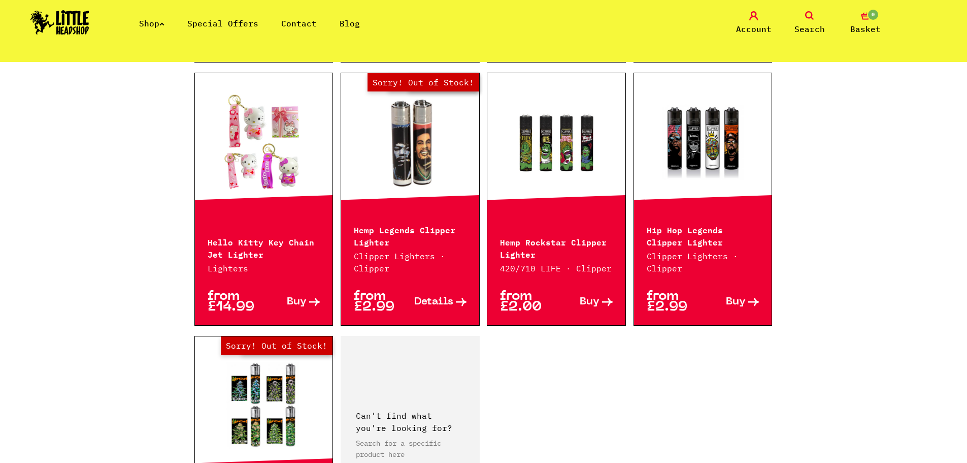
click at [162, 26] on link "Shop" at bounding box center [151, 23] width 25 height 10
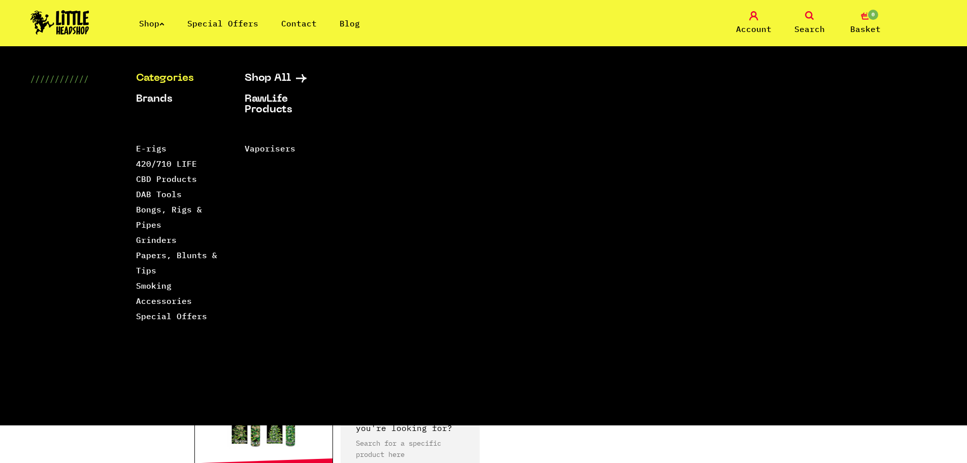
click at [221, 26] on link "Special Offers" at bounding box center [222, 23] width 71 height 10
